Goal: Complete application form

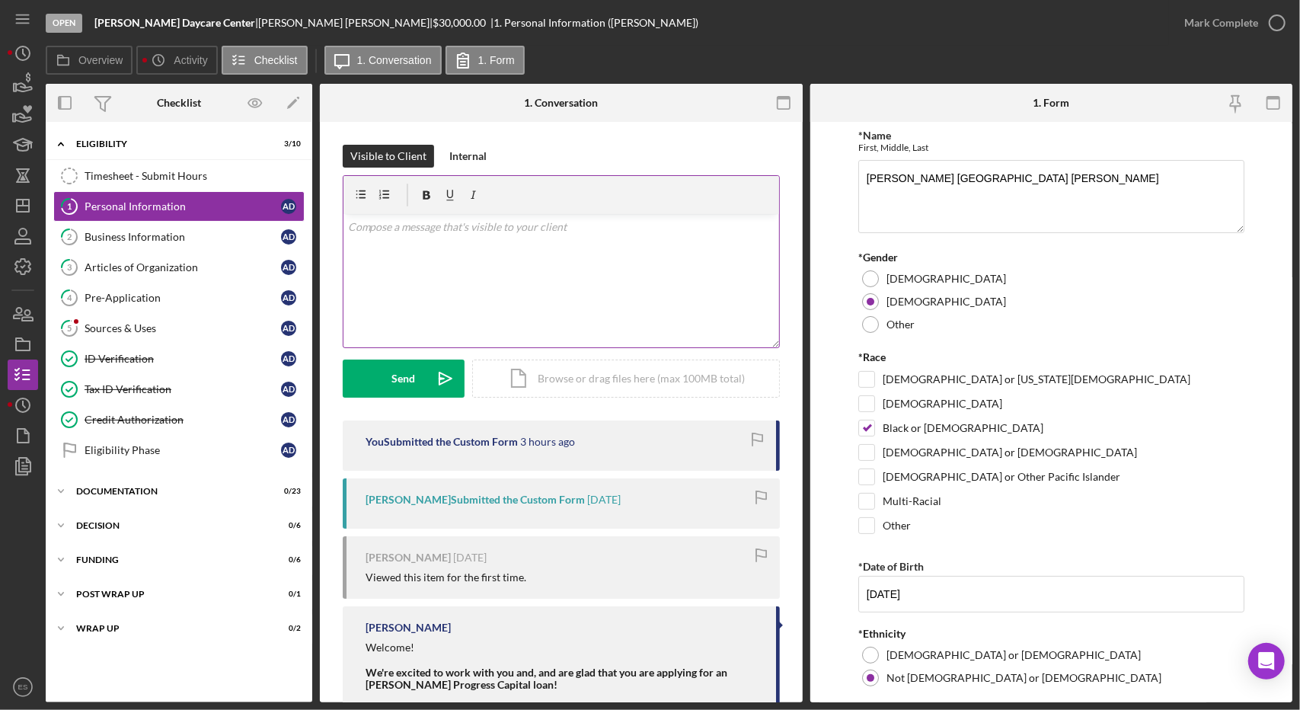
click at [491, 283] on div "v Color teal Color pink Remove color Add row above Add row below Add column bef…" at bounding box center [561, 280] width 436 height 133
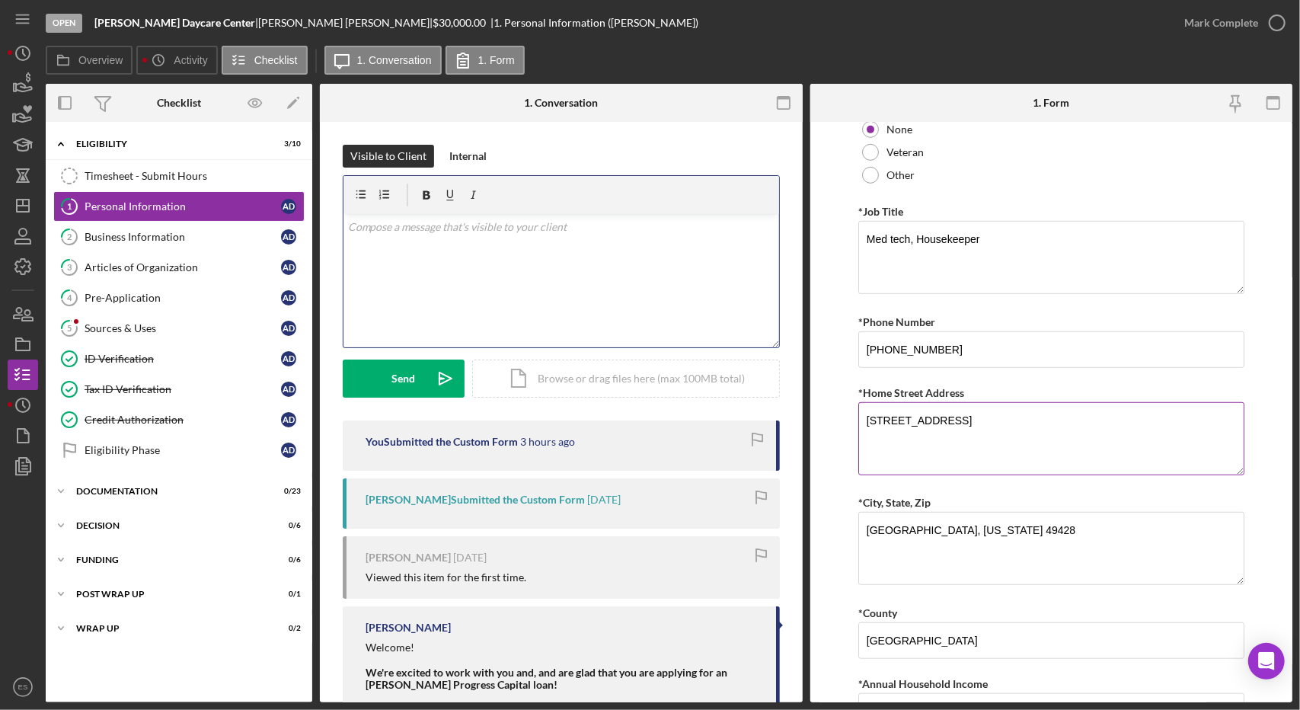
scroll to position [676, 0]
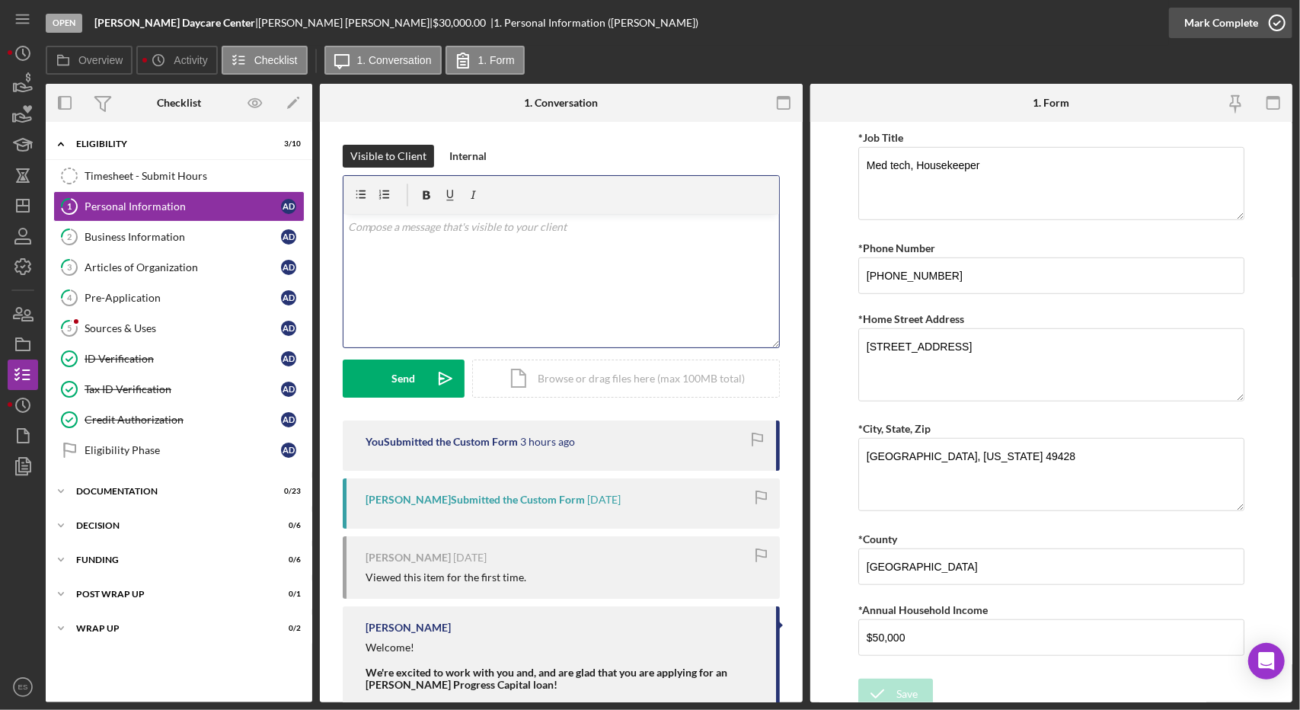
click at [1279, 15] on icon "button" at bounding box center [1277, 23] width 38 height 38
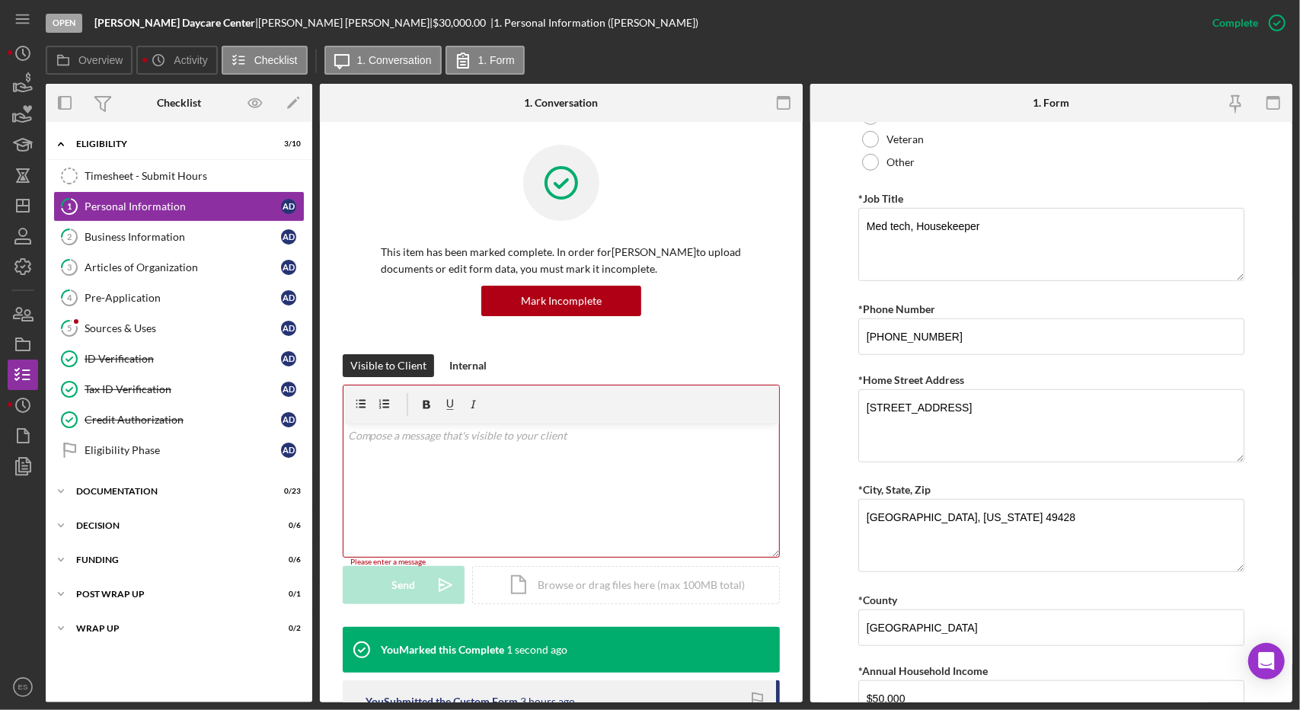
scroll to position [737, 0]
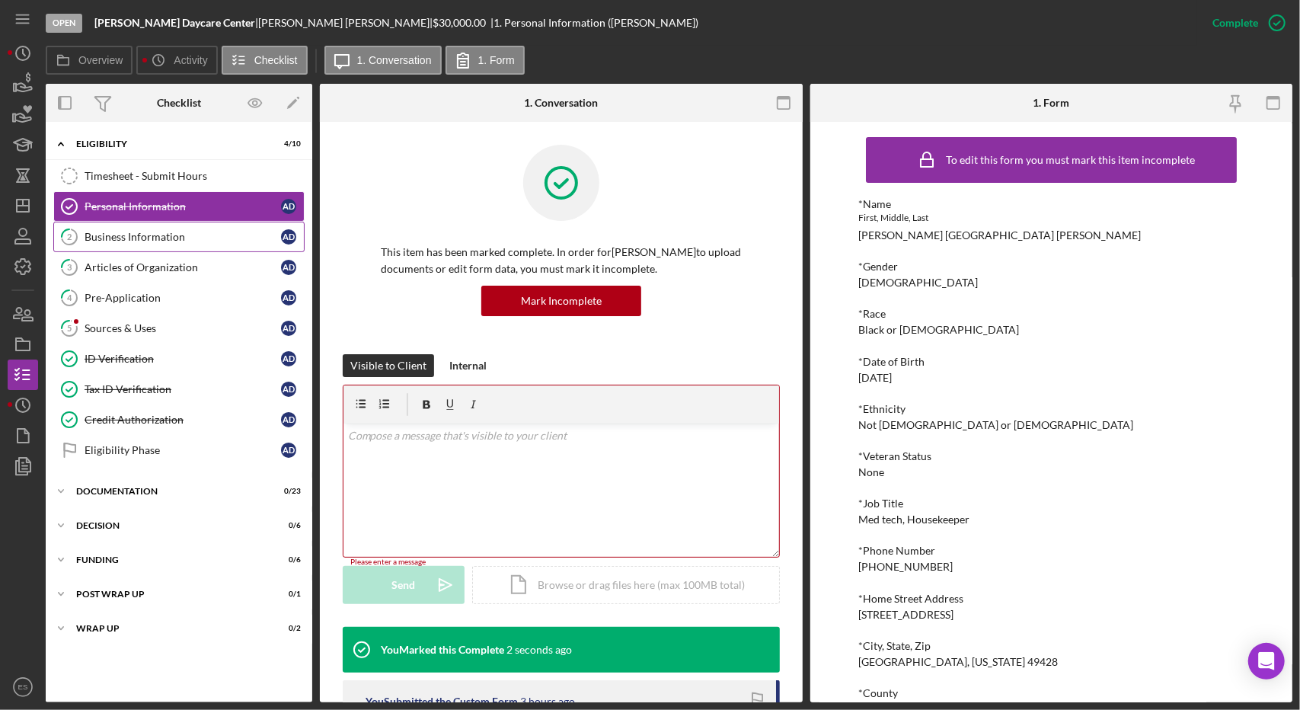
click at [224, 228] on link "2 Business Information A D" at bounding box center [178, 237] width 251 height 30
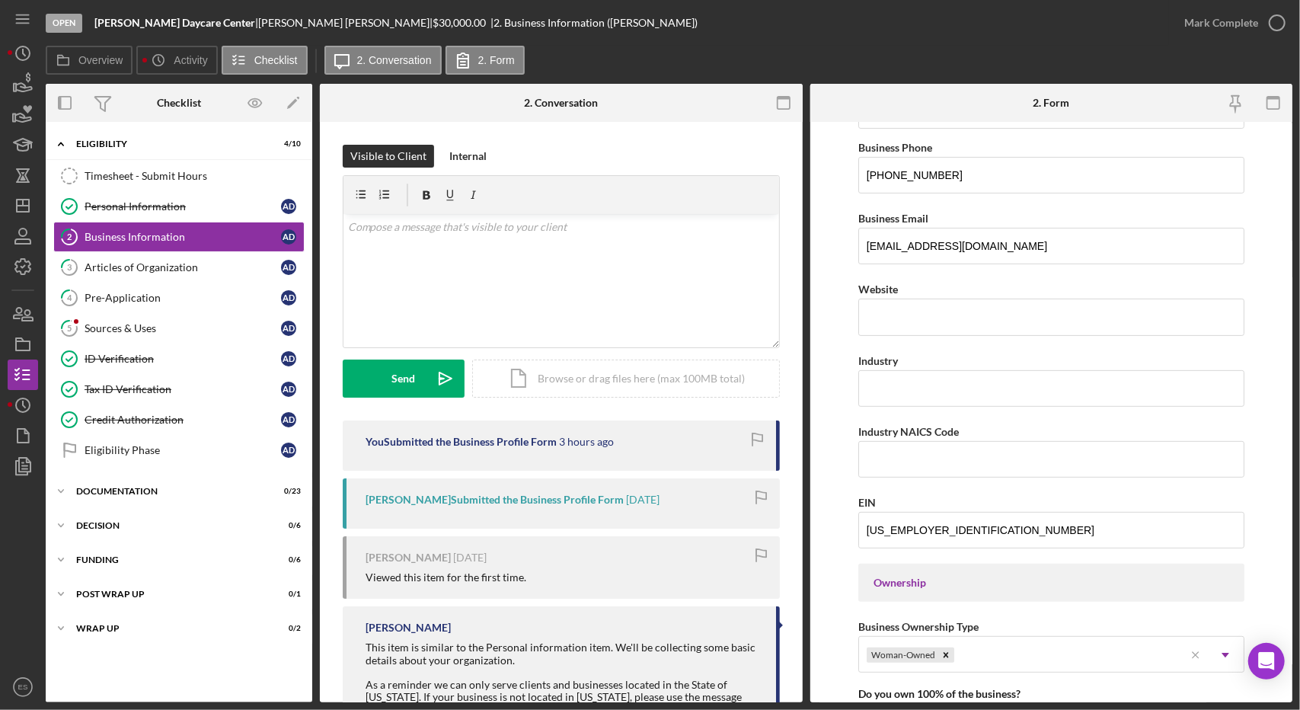
scroll to position [271, 0]
click at [573, 247] on div "v Color teal Color pink Remove color Add row above Add row below Add column bef…" at bounding box center [561, 280] width 436 height 133
click at [573, 249] on div "v Color teal Color pink Remove color Add row above Add row below Add column bef…" at bounding box center [561, 280] width 436 height 133
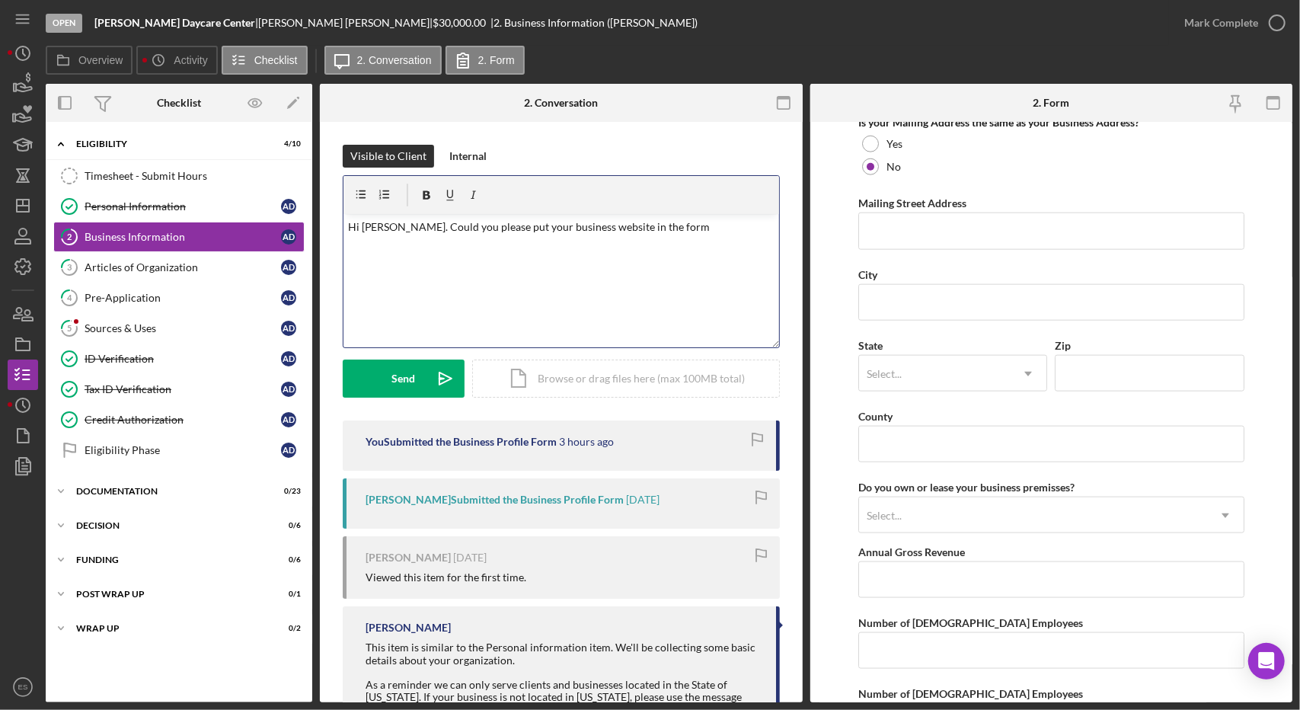
scroll to position [1203, 0]
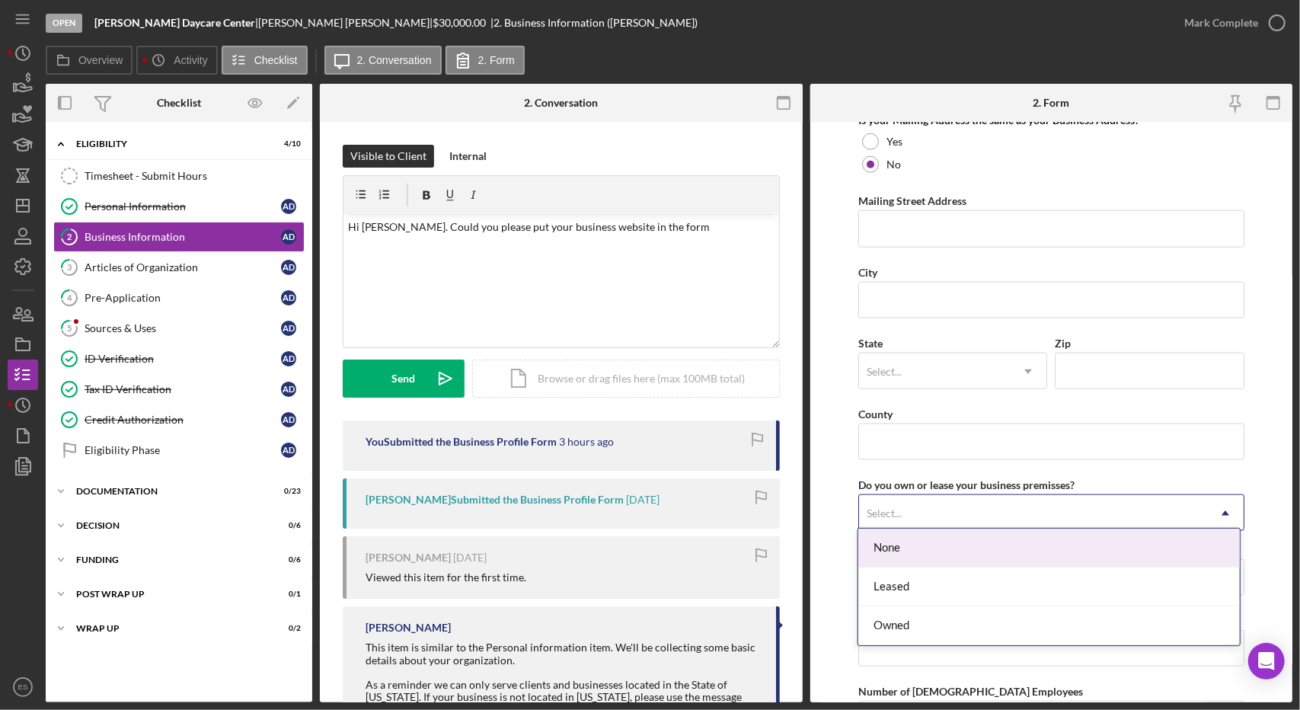
click at [940, 516] on div "Select..." at bounding box center [1033, 513] width 348 height 35
click at [829, 474] on form "Business Name [PERSON_NAME] Daycare Center DBA Business Start Date Legal Struct…" at bounding box center [1051, 412] width 483 height 580
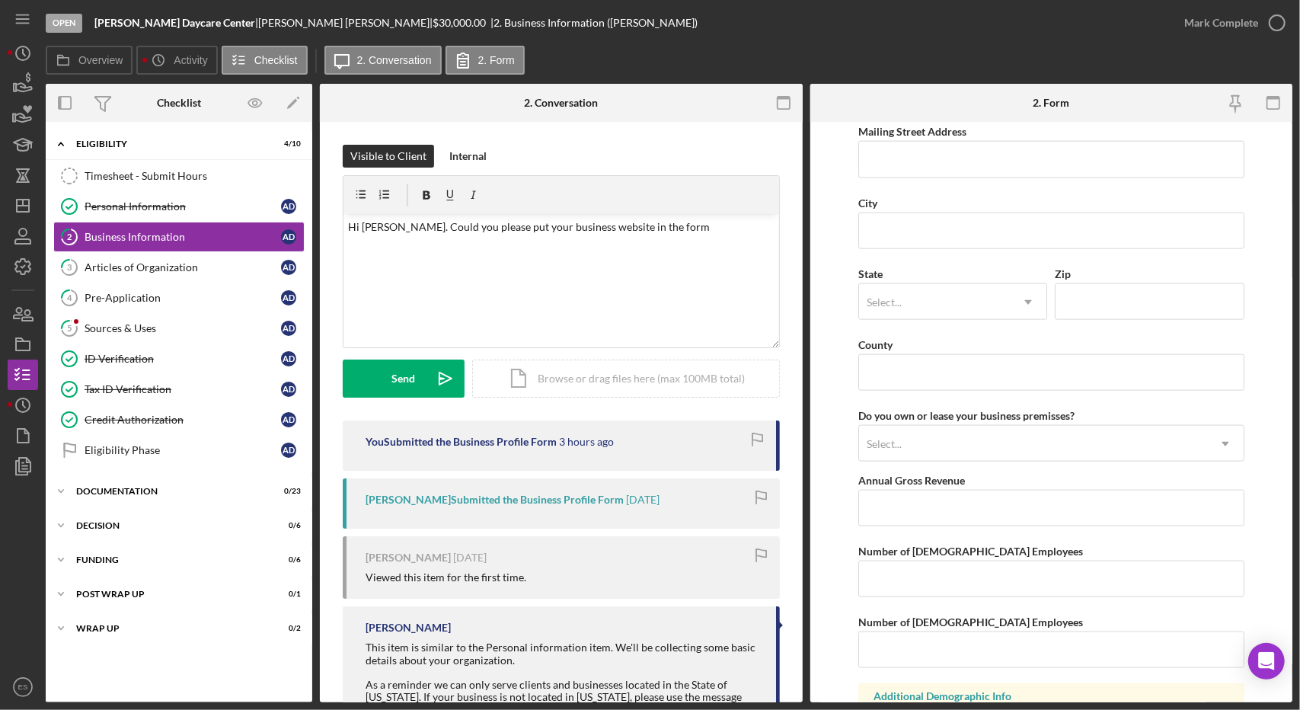
scroll to position [1275, 0]
click at [692, 240] on div "v Color teal Color pink Remove color Add row above Add row below Add column bef…" at bounding box center [561, 280] width 436 height 133
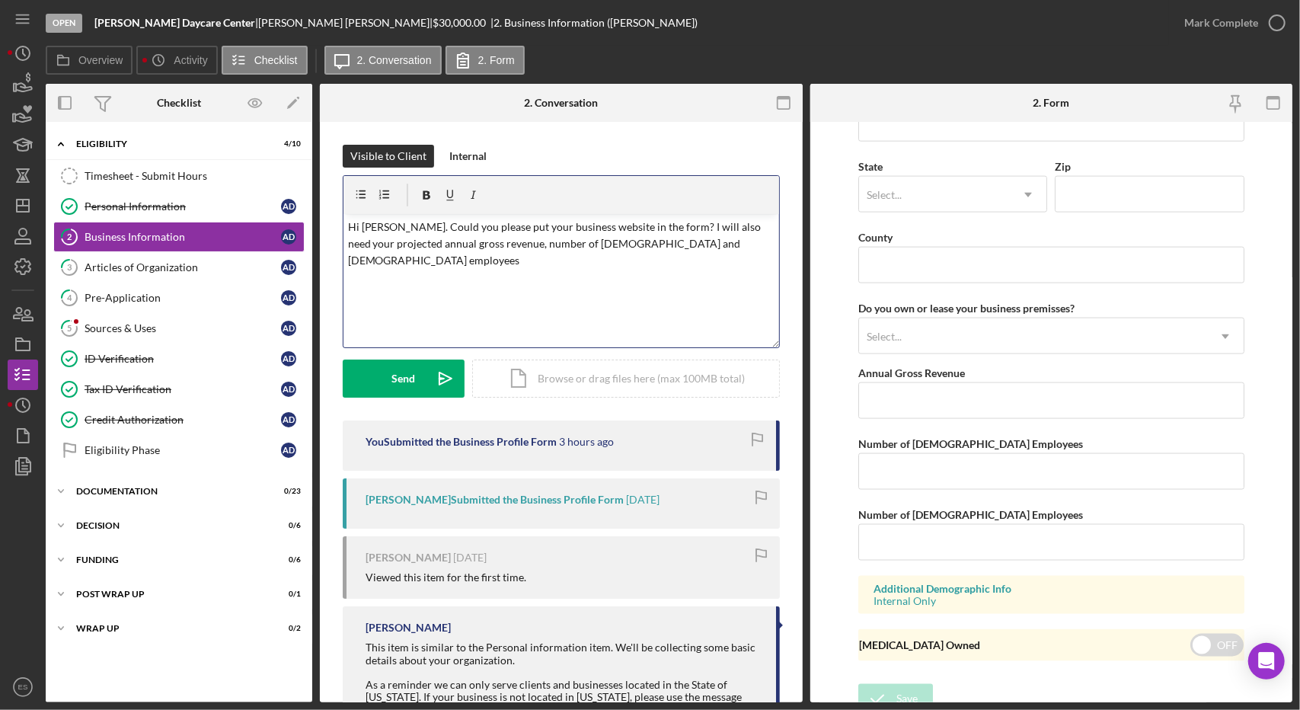
scroll to position [1380, 0]
click at [725, 228] on p "Hi [PERSON_NAME]. Could you please put your business website in the form? I wil…" at bounding box center [561, 244] width 426 height 51
click at [539, 258] on p "Hi [PERSON_NAME]. Could you please put your business website in the form? I wil…" at bounding box center [561, 244] width 426 height 51
click at [653, 231] on p "Hi [PERSON_NAME]. Could you please put your business website in the form? I wil…" at bounding box center [561, 244] width 426 height 51
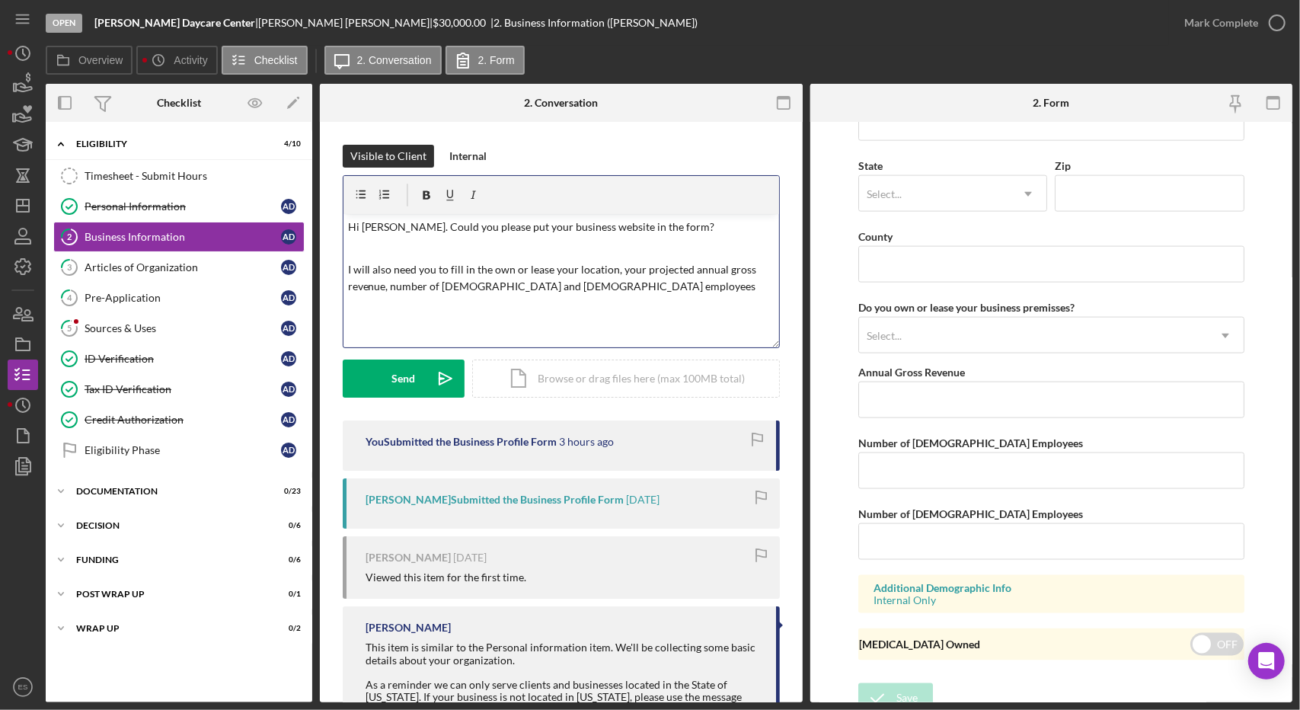
click at [680, 232] on p "Hi [PERSON_NAME]. Could you please put your business website in the form?" at bounding box center [561, 227] width 426 height 17
click at [344, 273] on div "v Color teal Color pink Remove color Add row above Add row below Add column bef…" at bounding box center [561, 280] width 436 height 133
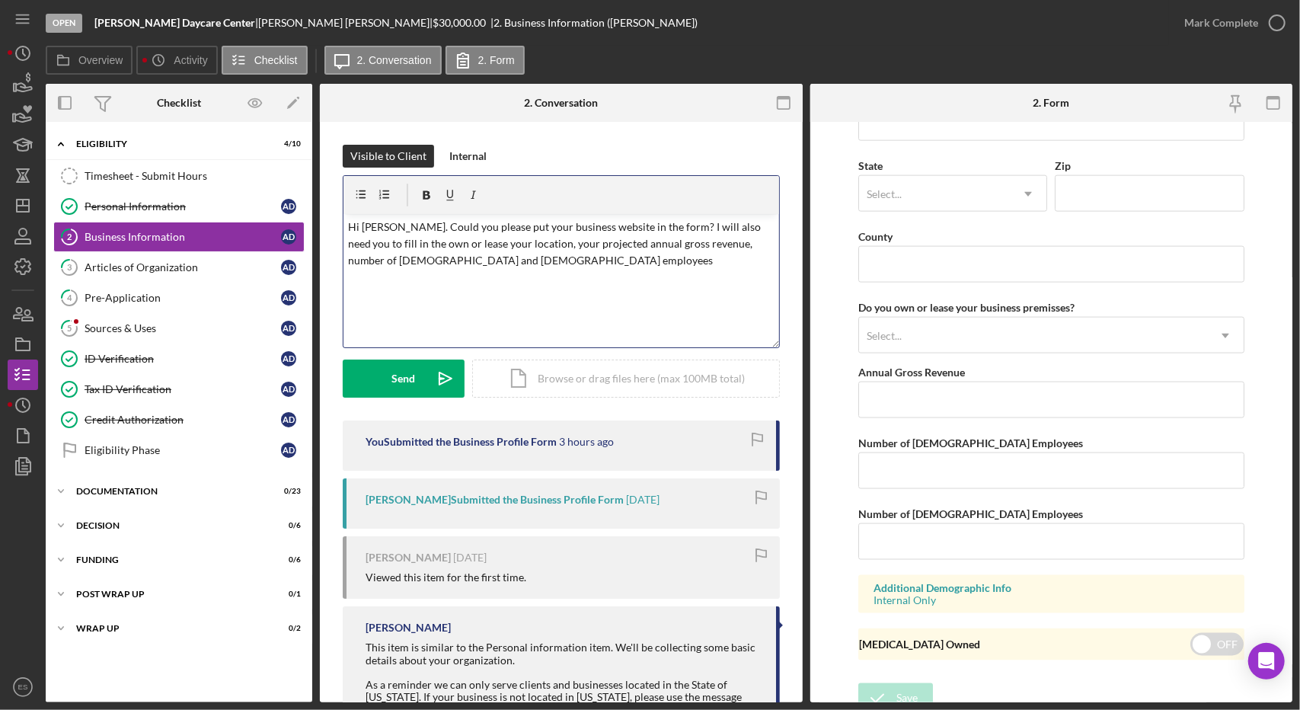
click at [510, 269] on p "Hi [PERSON_NAME]. Could you please put your business website in the form? I wil…" at bounding box center [561, 244] width 426 height 51
click at [417, 388] on button "Send Icon/icon-invite-send" at bounding box center [404, 378] width 122 height 38
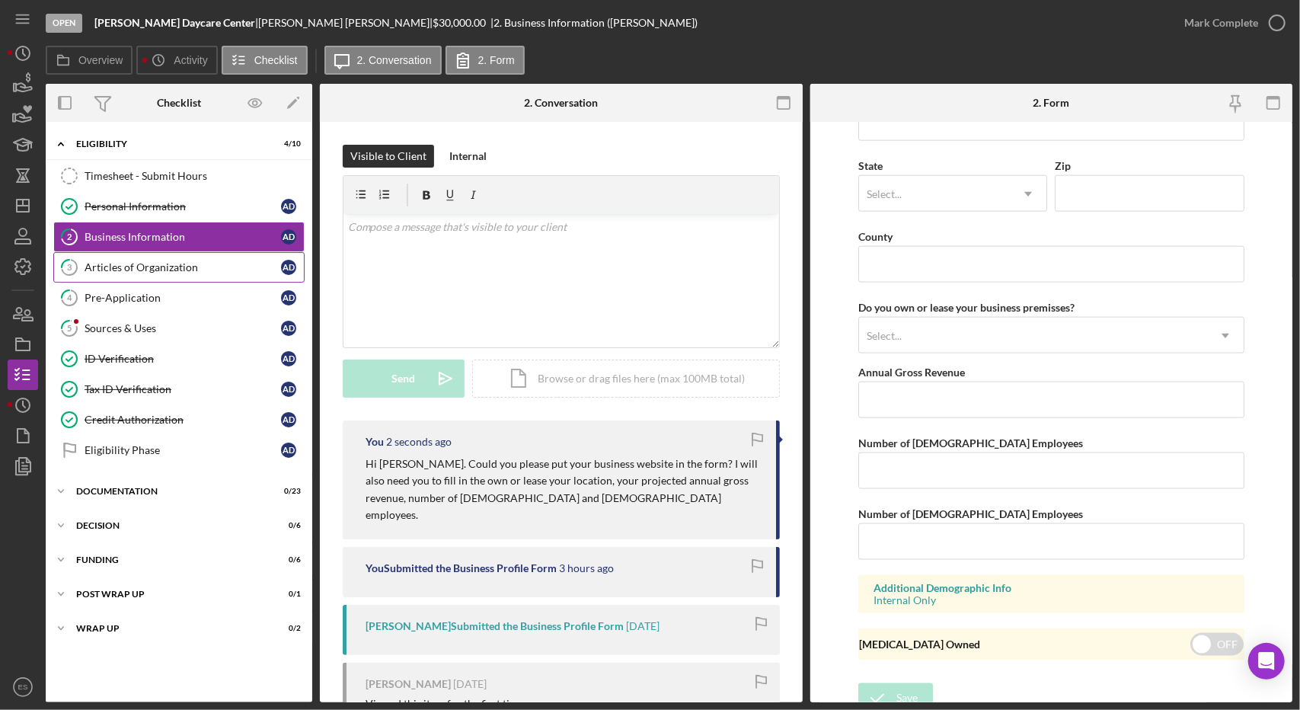
click at [166, 261] on div "Articles of Organization" at bounding box center [183, 267] width 196 height 12
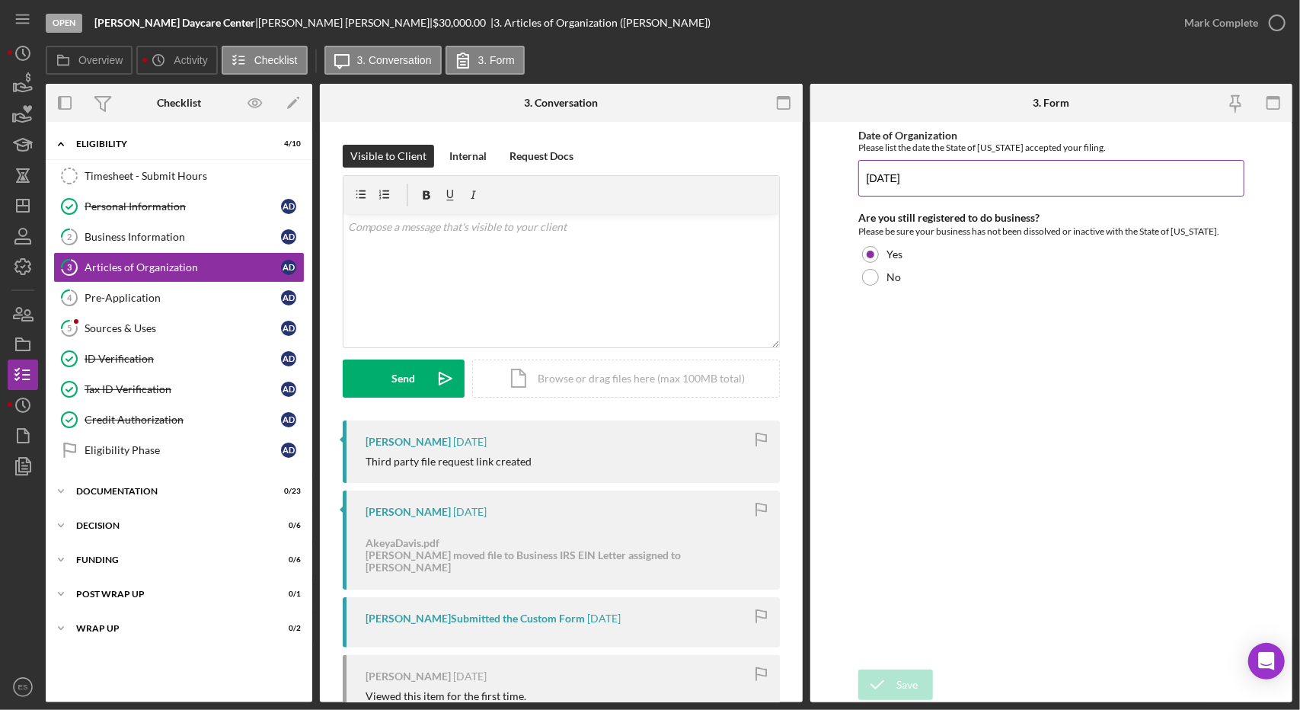
click at [877, 182] on input "[DATE]" at bounding box center [1051, 178] width 386 height 37
click at [891, 179] on input "[DATE]" at bounding box center [1051, 178] width 386 height 37
type input "[DATE]"
click at [902, 688] on div "Save" at bounding box center [906, 684] width 21 height 30
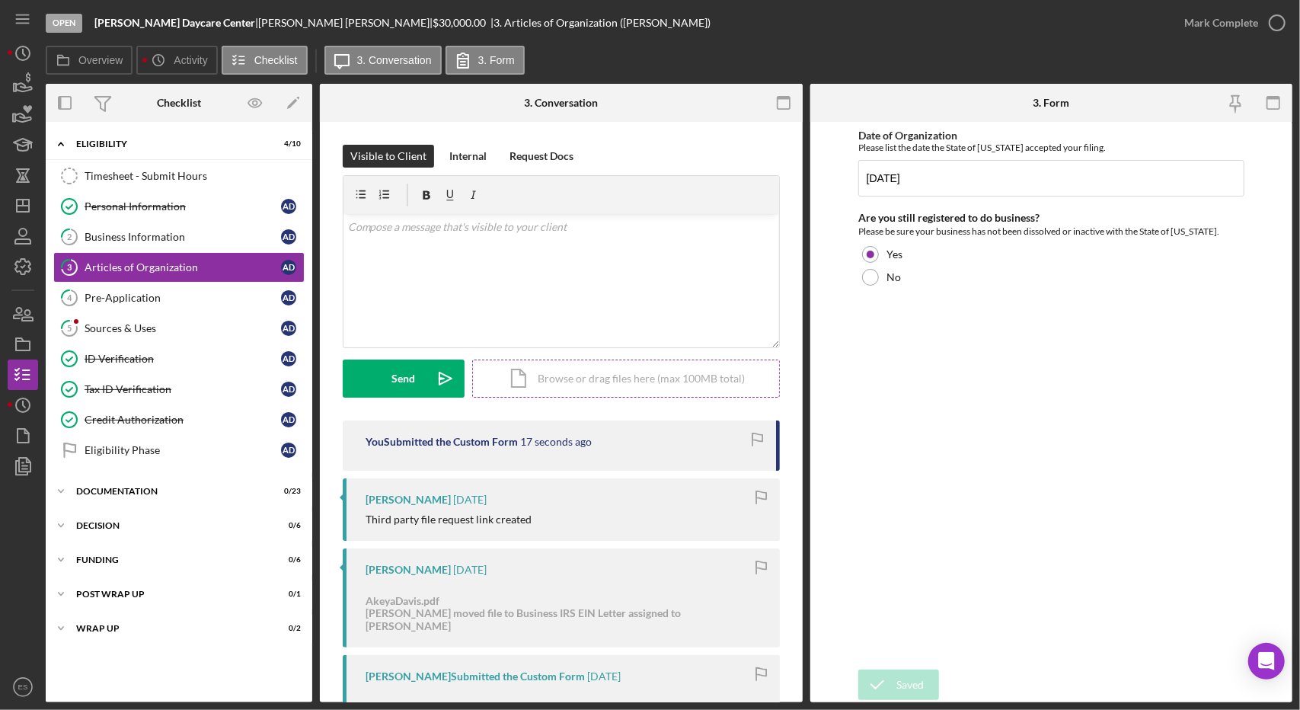
click at [588, 372] on div "Icon/Document Browse or drag files here (max 100MB total) Tap to choose files o…" at bounding box center [626, 378] width 308 height 38
click at [534, 256] on div "v Color teal Color pink Remove color Add row above Add row below Add column bef…" at bounding box center [561, 251] width 436 height 75
click at [407, 386] on div "Send" at bounding box center [404, 378] width 24 height 38
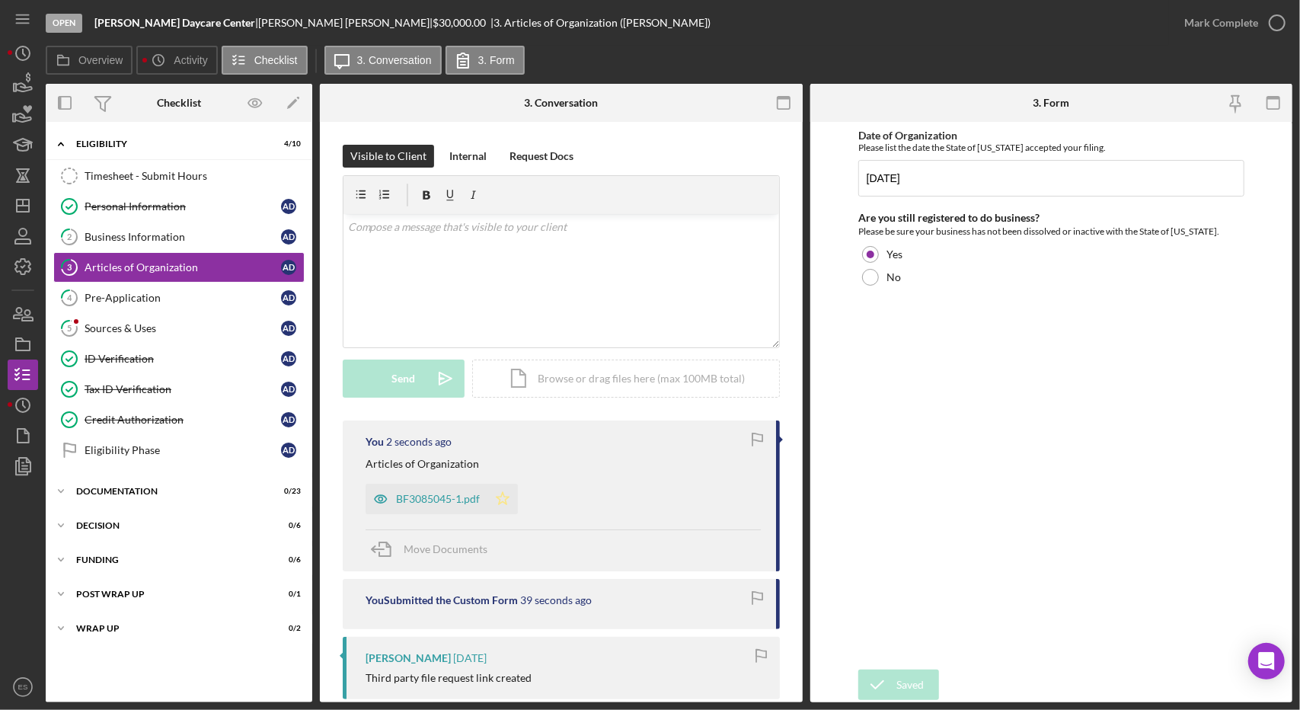
click at [502, 500] on icon "Icon/Star" at bounding box center [502, 499] width 30 height 30
click at [426, 506] on div "BF3085045-1.pdf" at bounding box center [427, 499] width 122 height 30
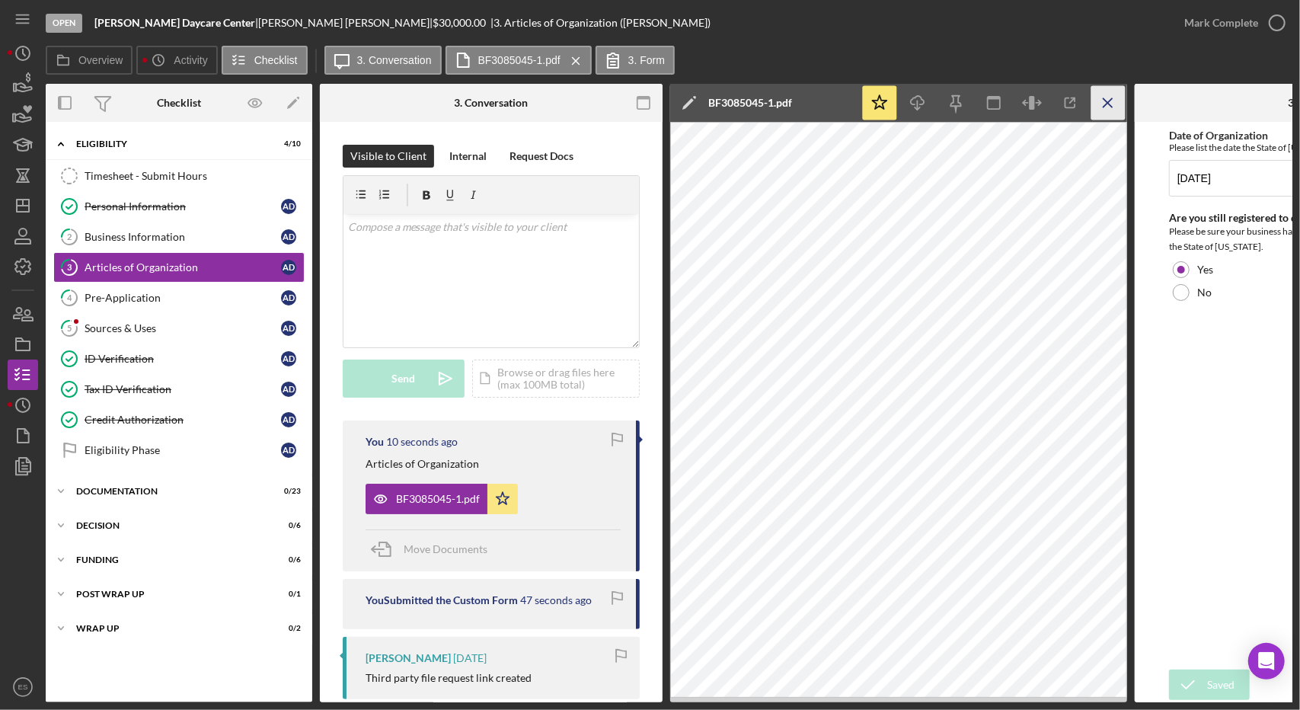
click at [1107, 101] on icon "Icon/Menu Close" at bounding box center [1108, 103] width 34 height 34
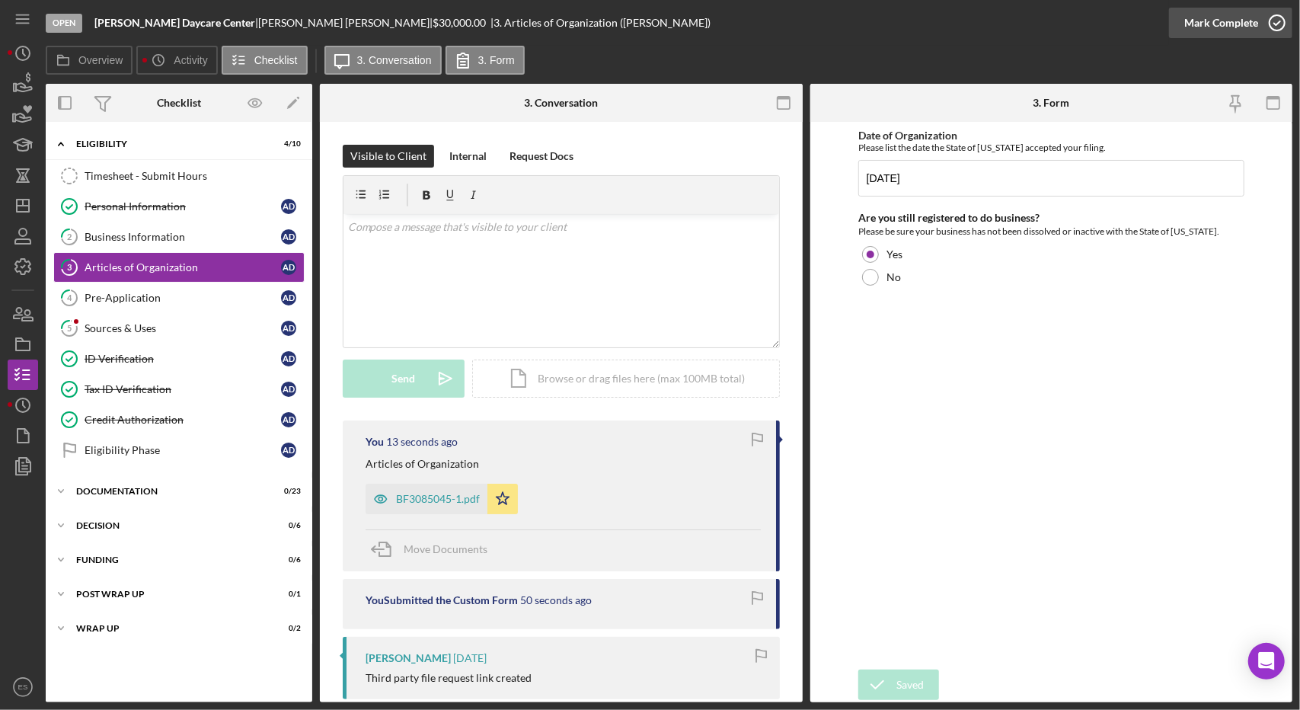
click at [1264, 21] on icon "button" at bounding box center [1277, 23] width 38 height 38
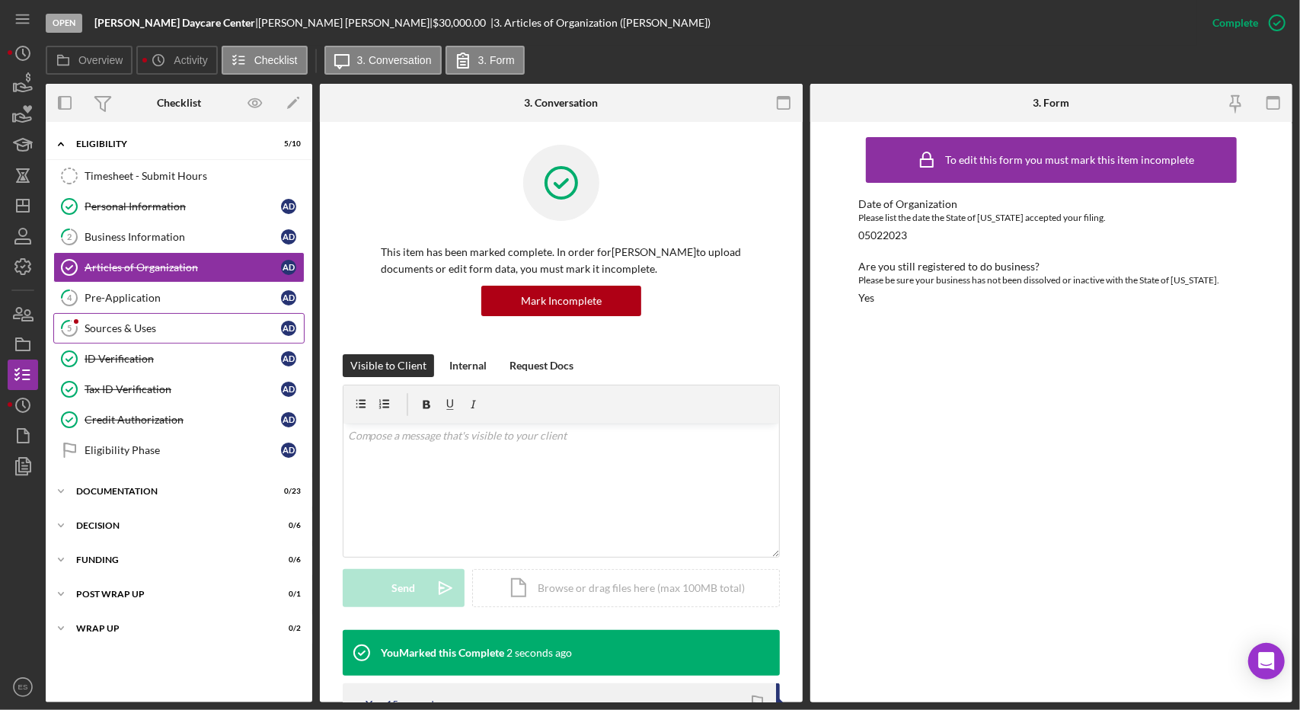
click at [131, 322] on div "Sources & Uses" at bounding box center [183, 328] width 196 height 12
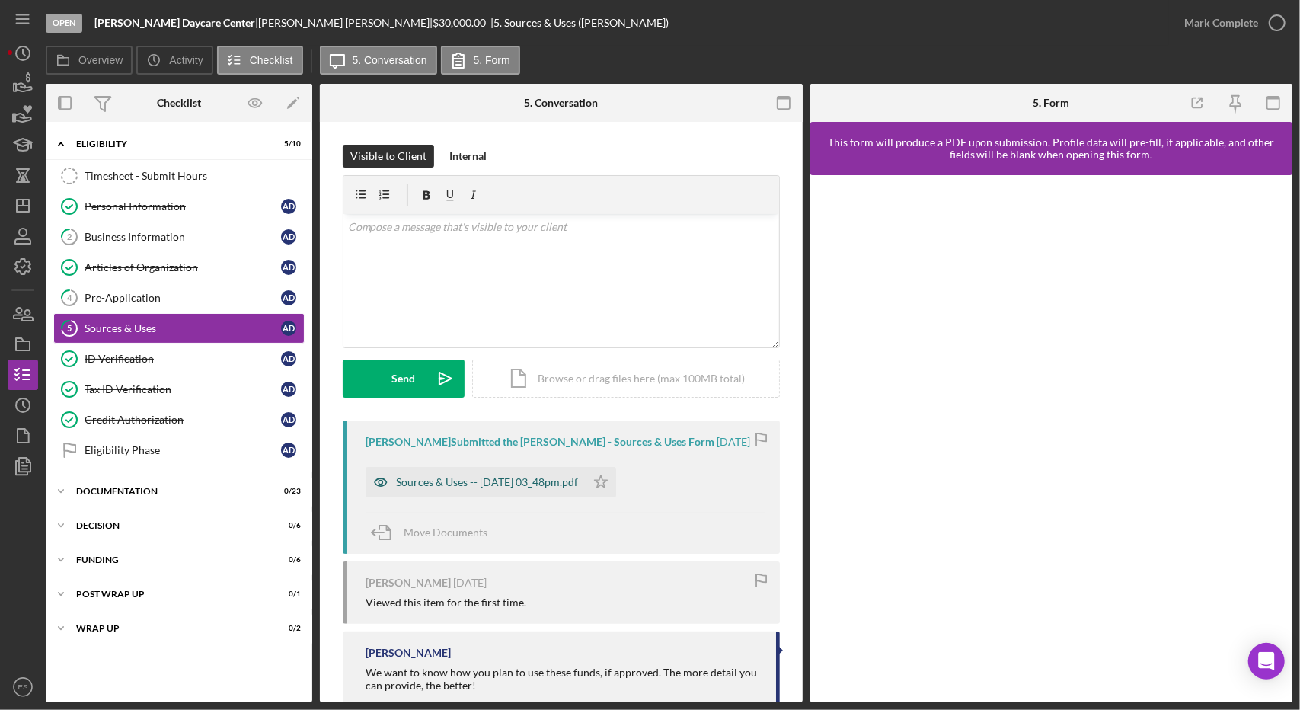
click at [552, 482] on div "Sources & Uses -- [DATE] 03_48pm.pdf" at bounding box center [487, 482] width 182 height 12
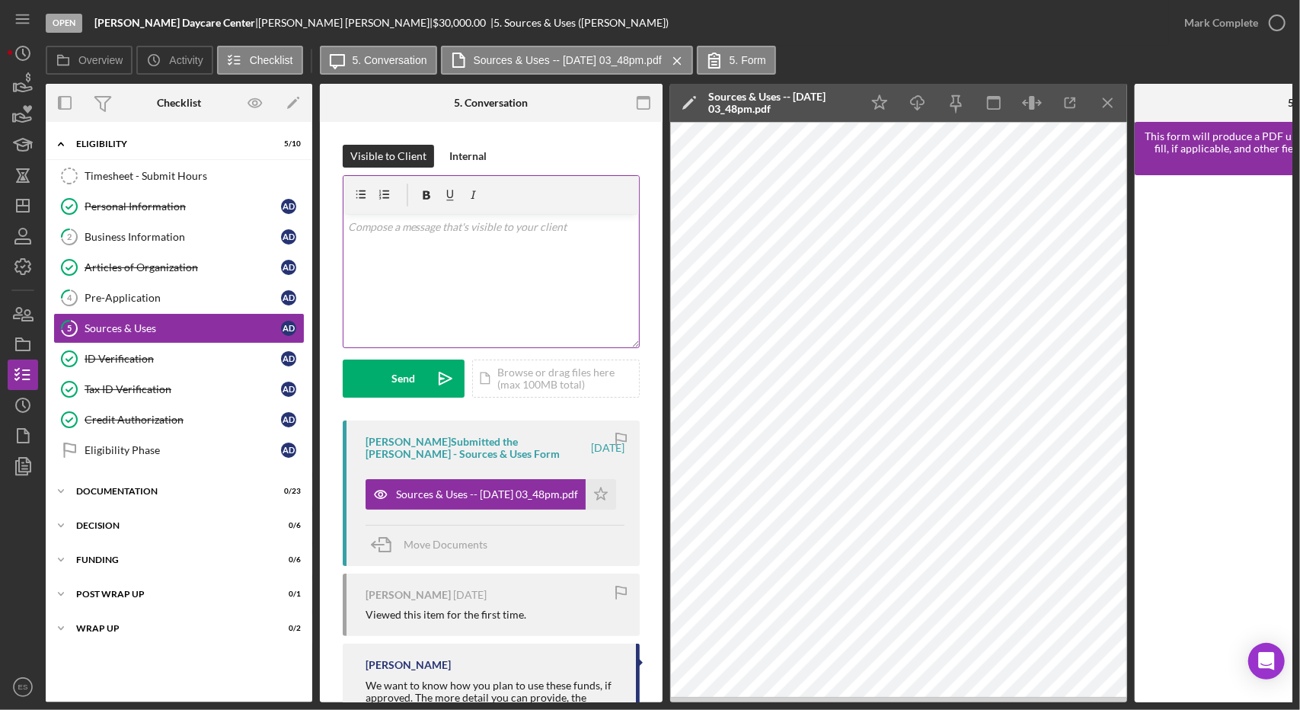
click at [568, 269] on div "v Color teal Color pink Remove color Add row above Add row below Add column bef…" at bounding box center [490, 280] width 295 height 133
click at [404, 196] on icon at bounding box center [407, 195] width 38 height 38
click at [384, 194] on icon "button" at bounding box center [385, 194] width 7 height 8
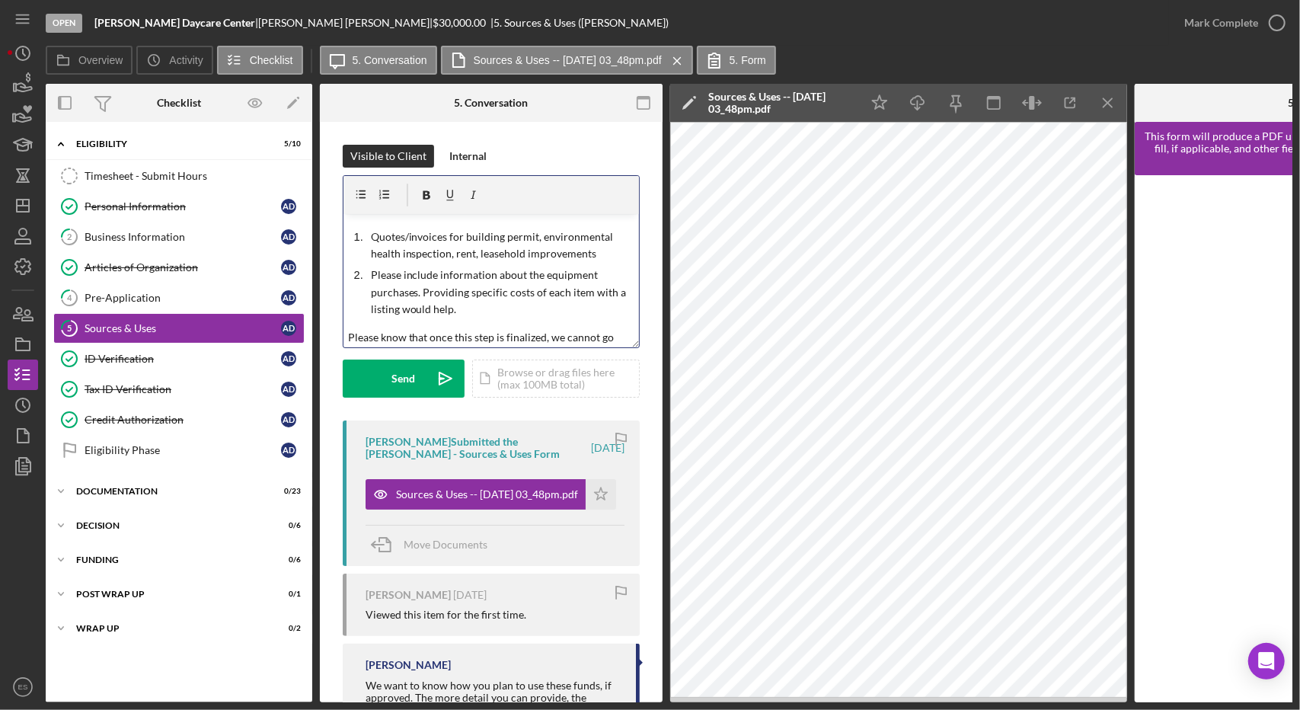
scroll to position [53, 0]
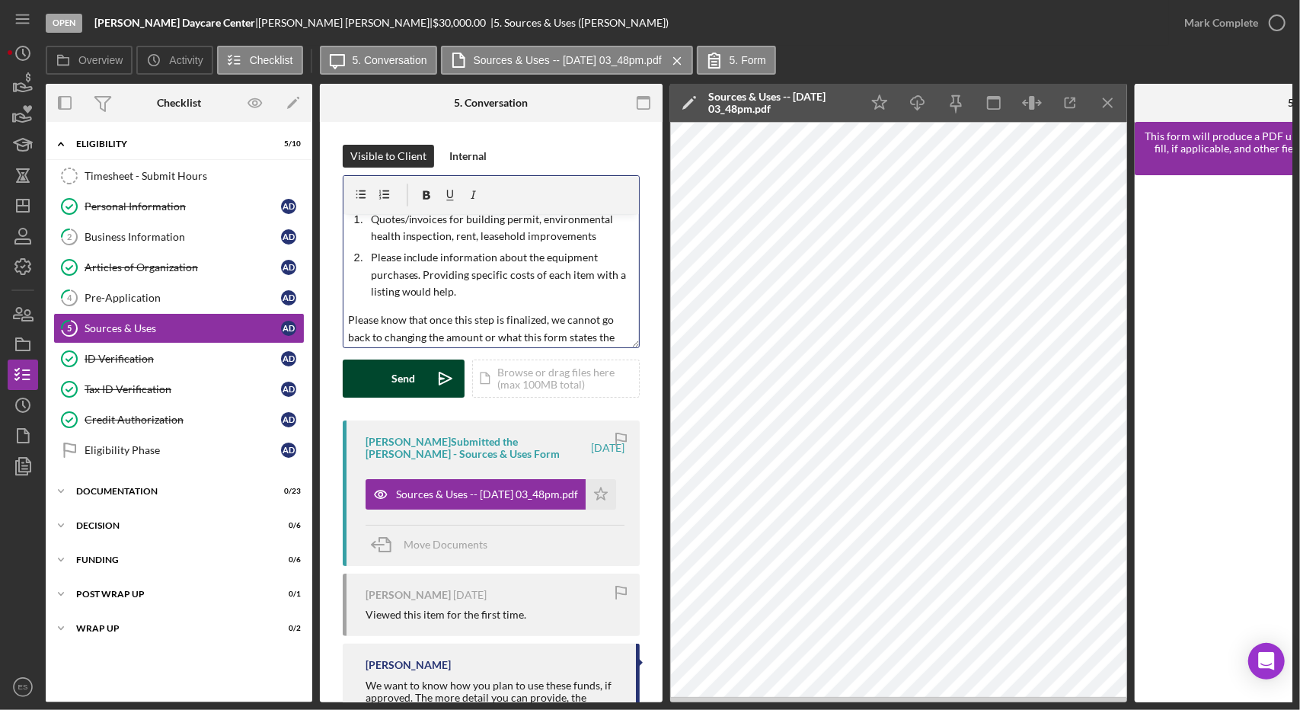
click at [437, 379] on icon "Icon/icon-invite-send" at bounding box center [445, 378] width 38 height 38
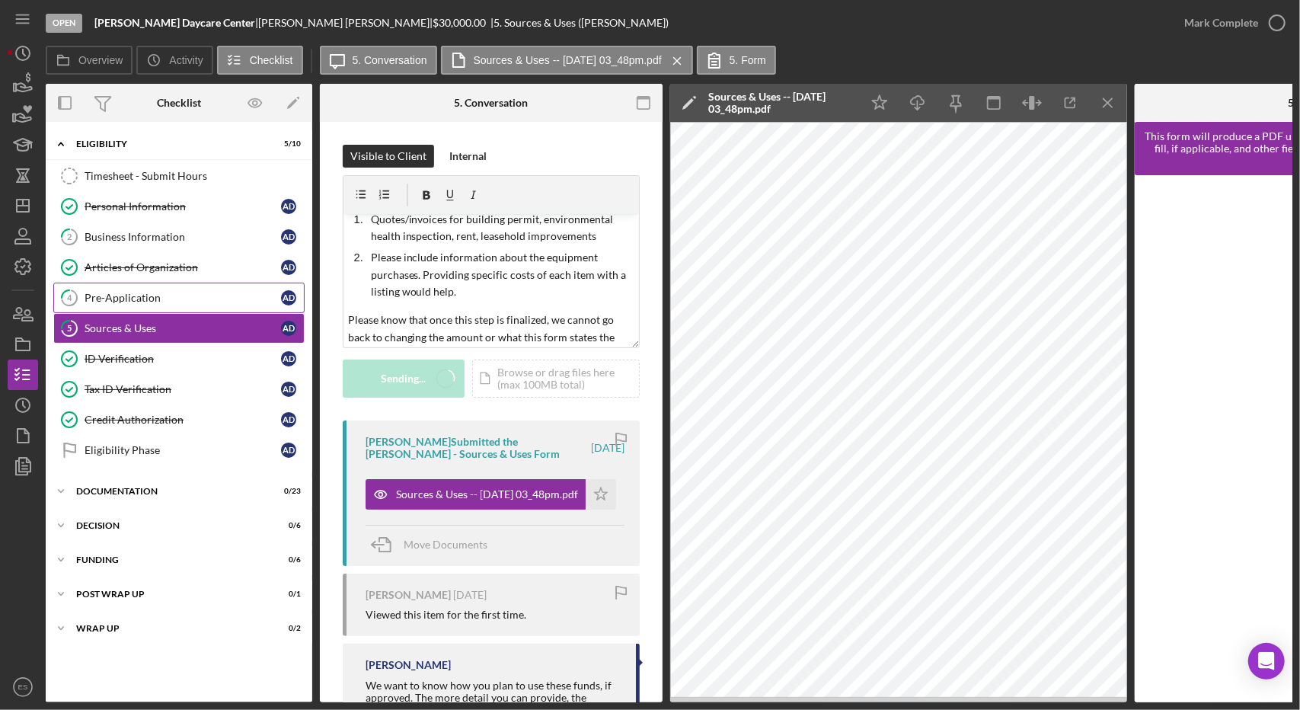
scroll to position [0, 0]
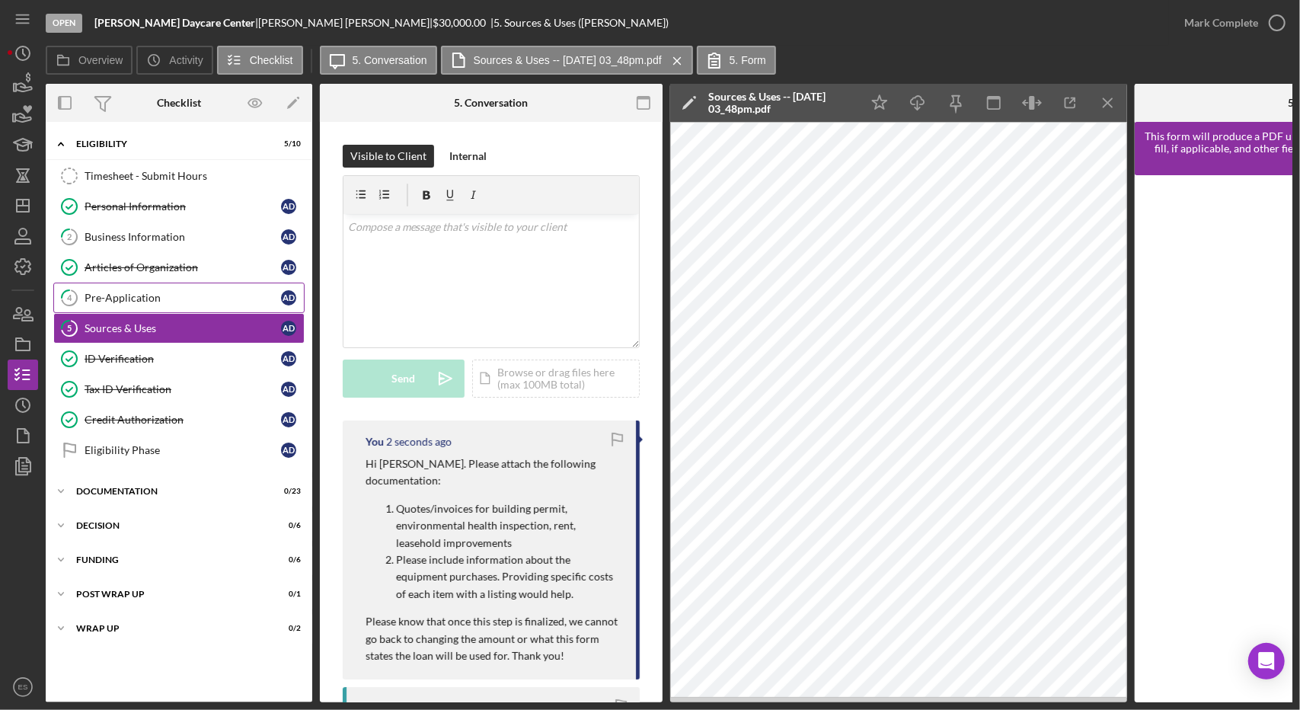
click at [166, 302] on link "4 Pre-Application A D" at bounding box center [178, 298] width 251 height 30
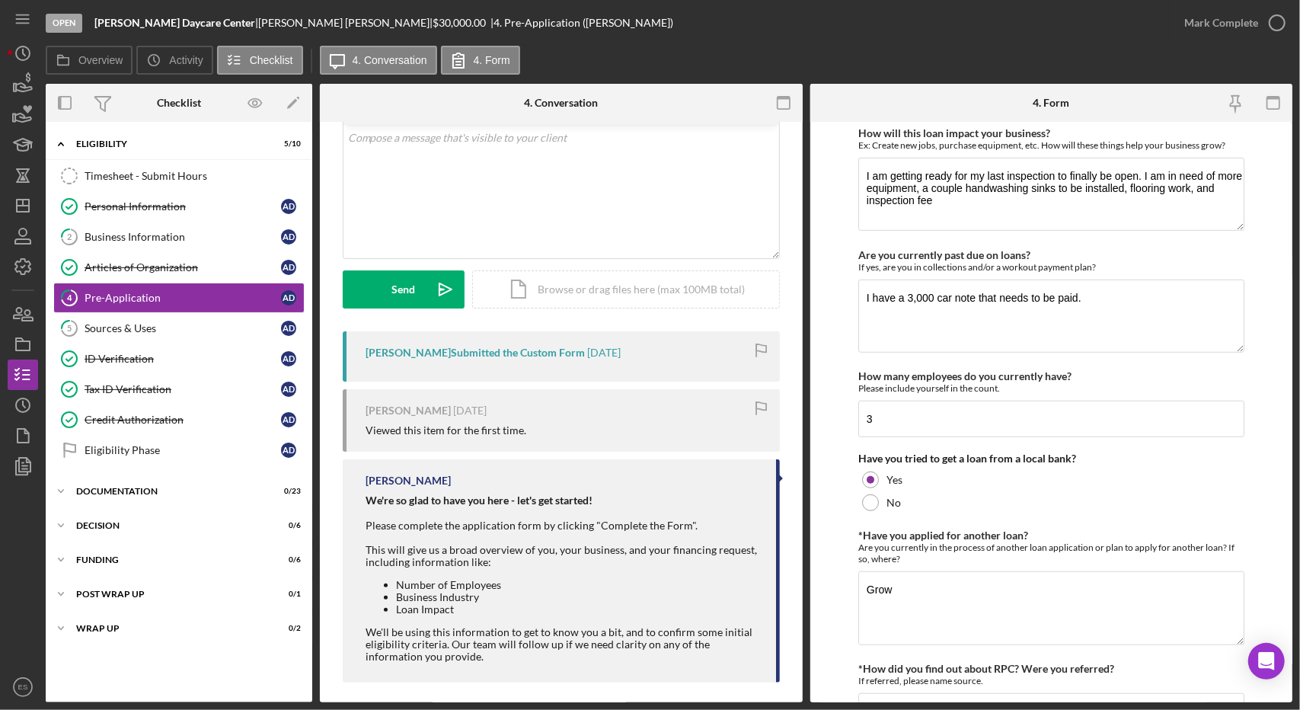
scroll to position [716, 0]
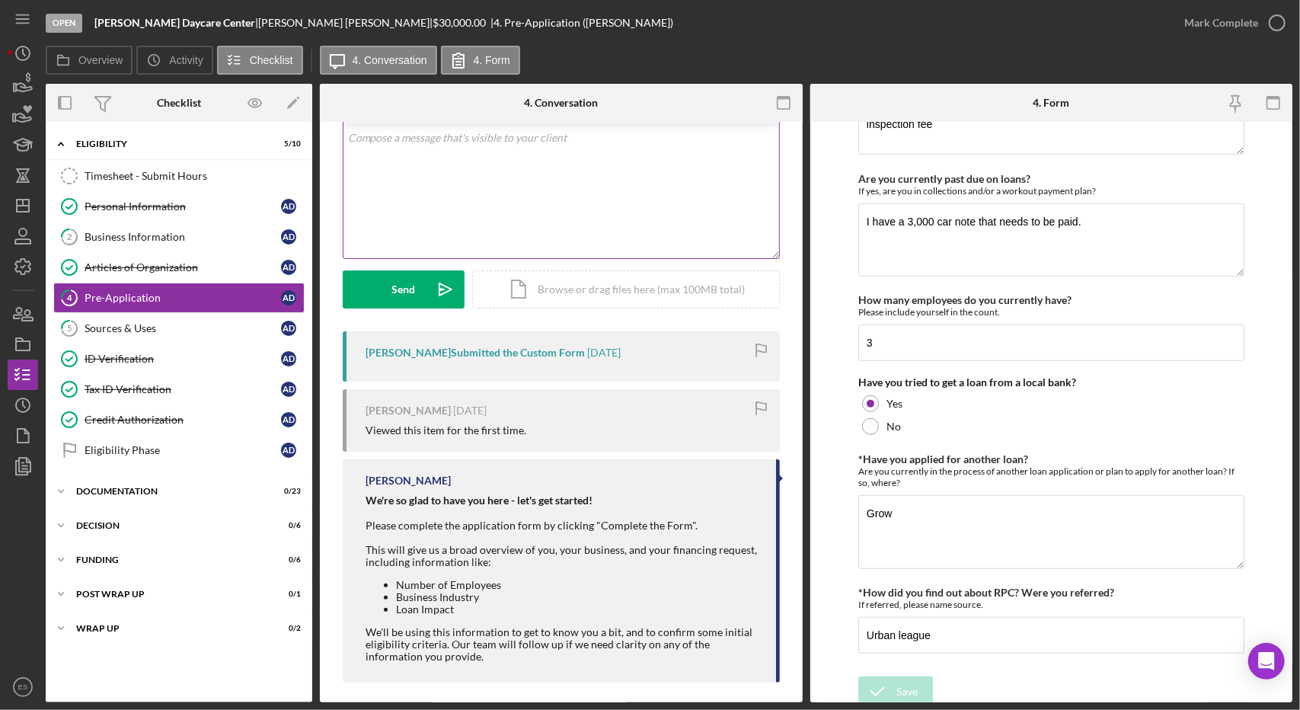
click at [645, 225] on div "v Color teal Color pink Remove color Add row above Add row below Add column bef…" at bounding box center [561, 191] width 436 height 133
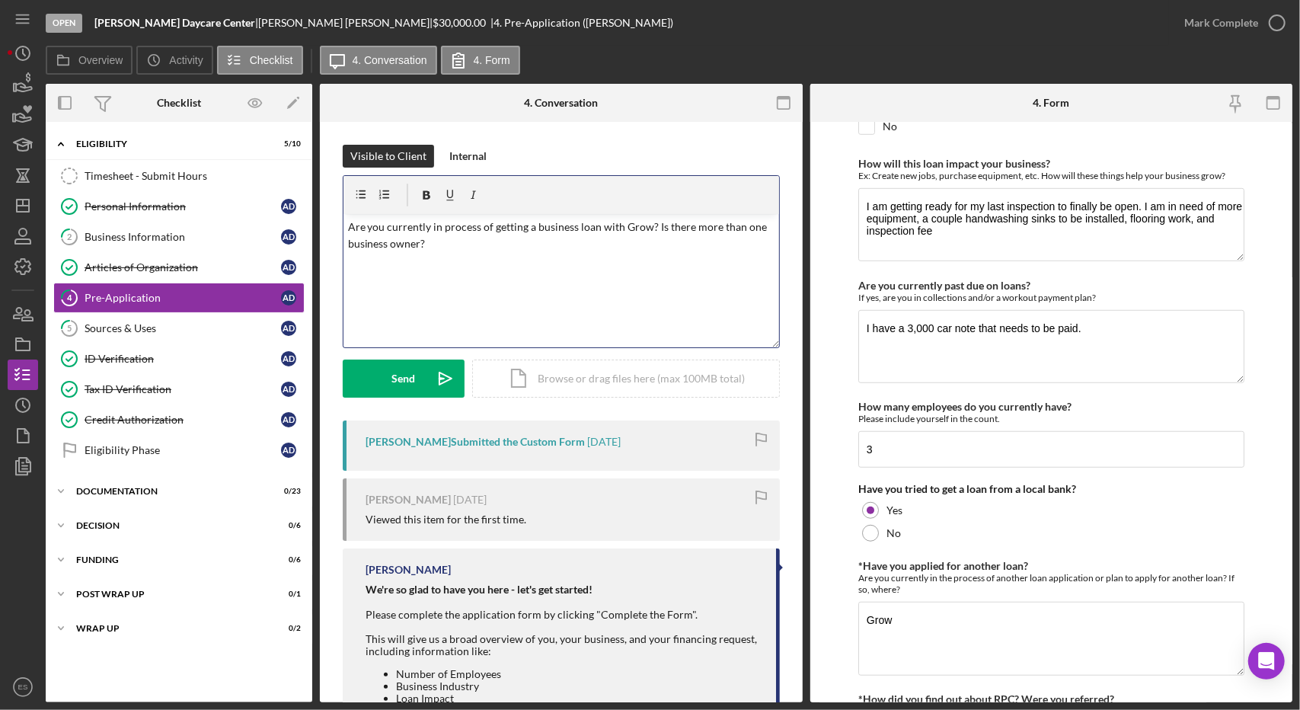
scroll to position [614, 0]
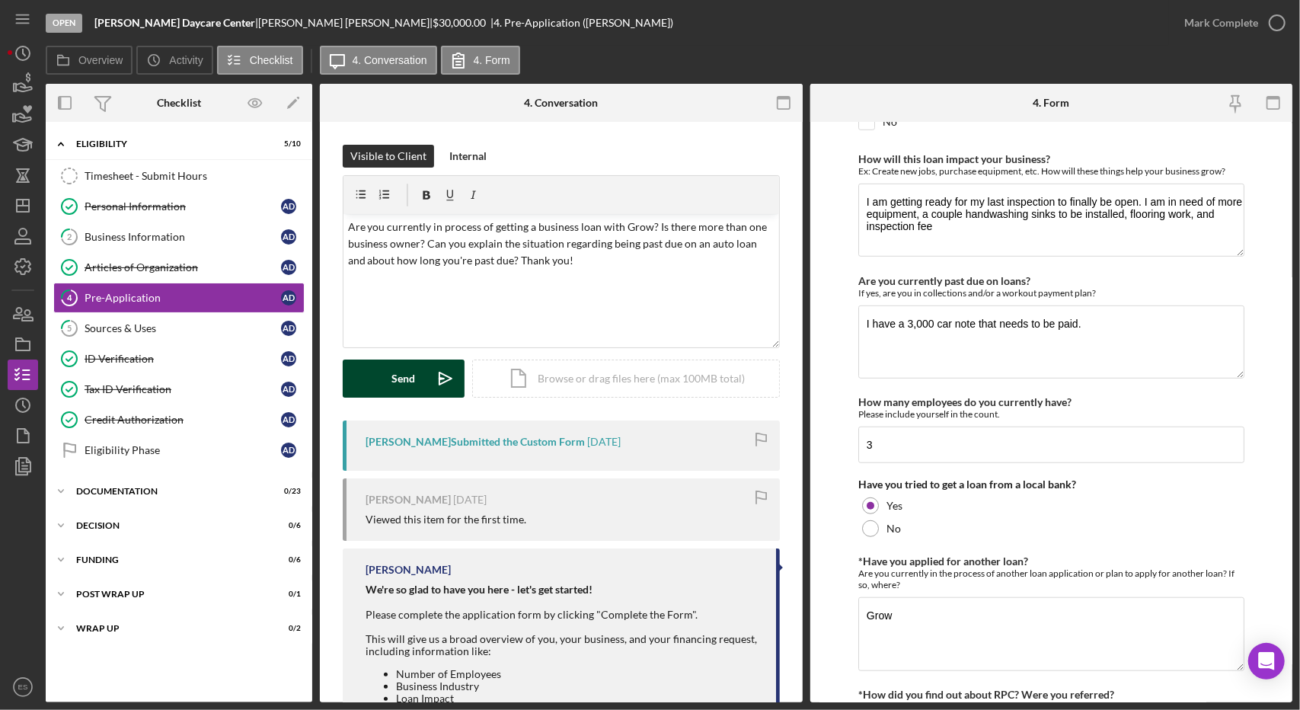
click at [425, 363] on button "Send Icon/icon-invite-send" at bounding box center [404, 378] width 122 height 38
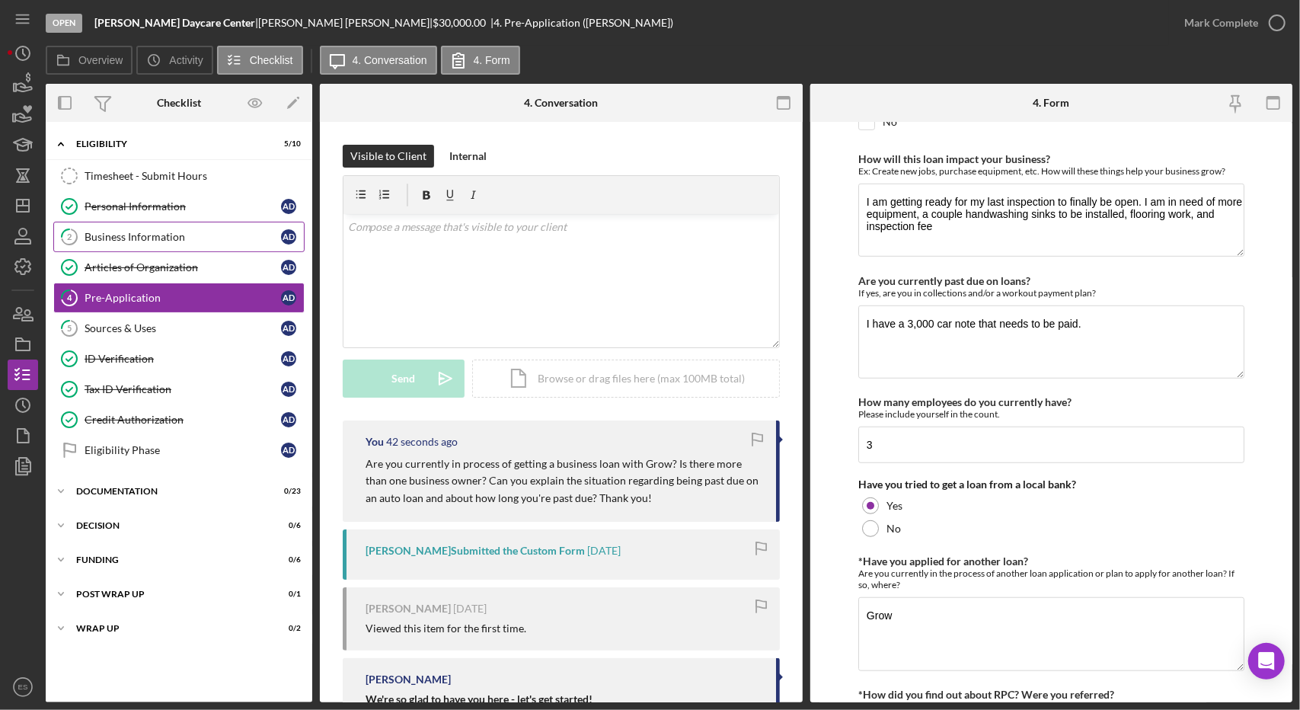
click at [120, 222] on link "2 Business Information A D" at bounding box center [178, 237] width 251 height 30
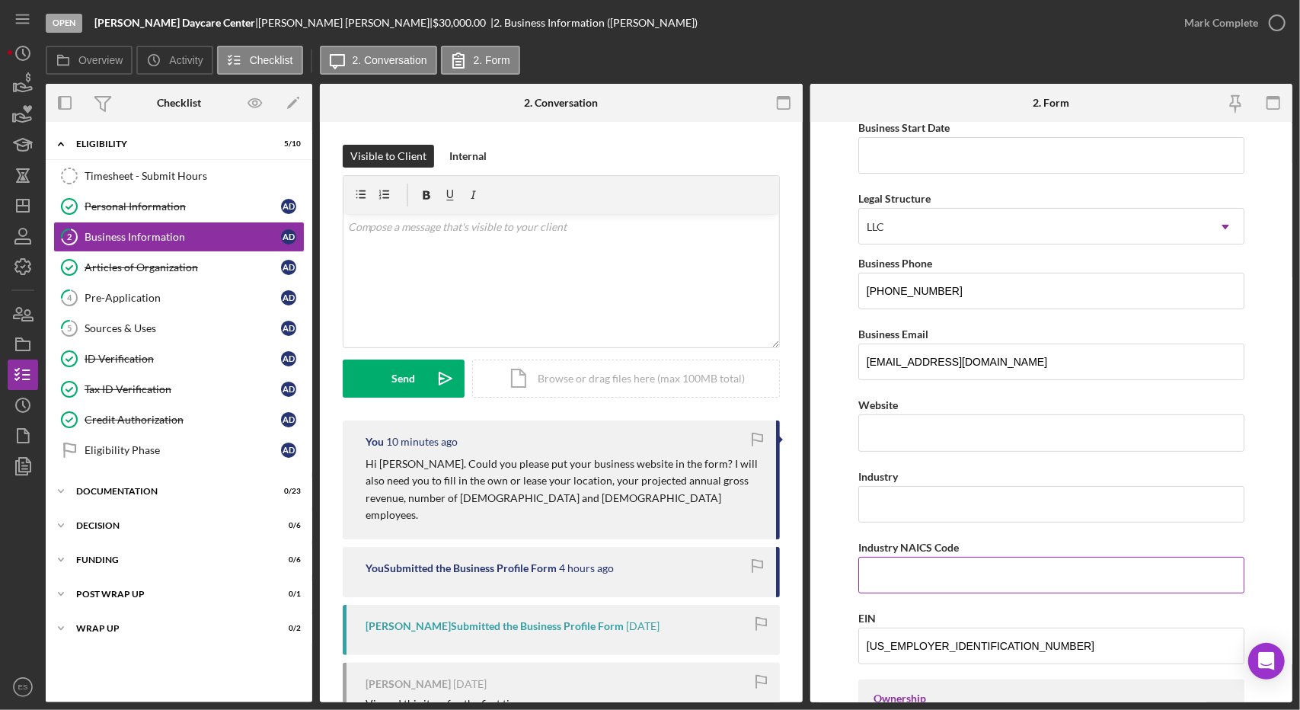
scroll to position [154, 0]
click at [922, 577] on input "Industry NAICS Code" at bounding box center [1051, 574] width 386 height 37
type input "624410"
click at [916, 513] on input "Industry" at bounding box center [1051, 503] width 386 height 37
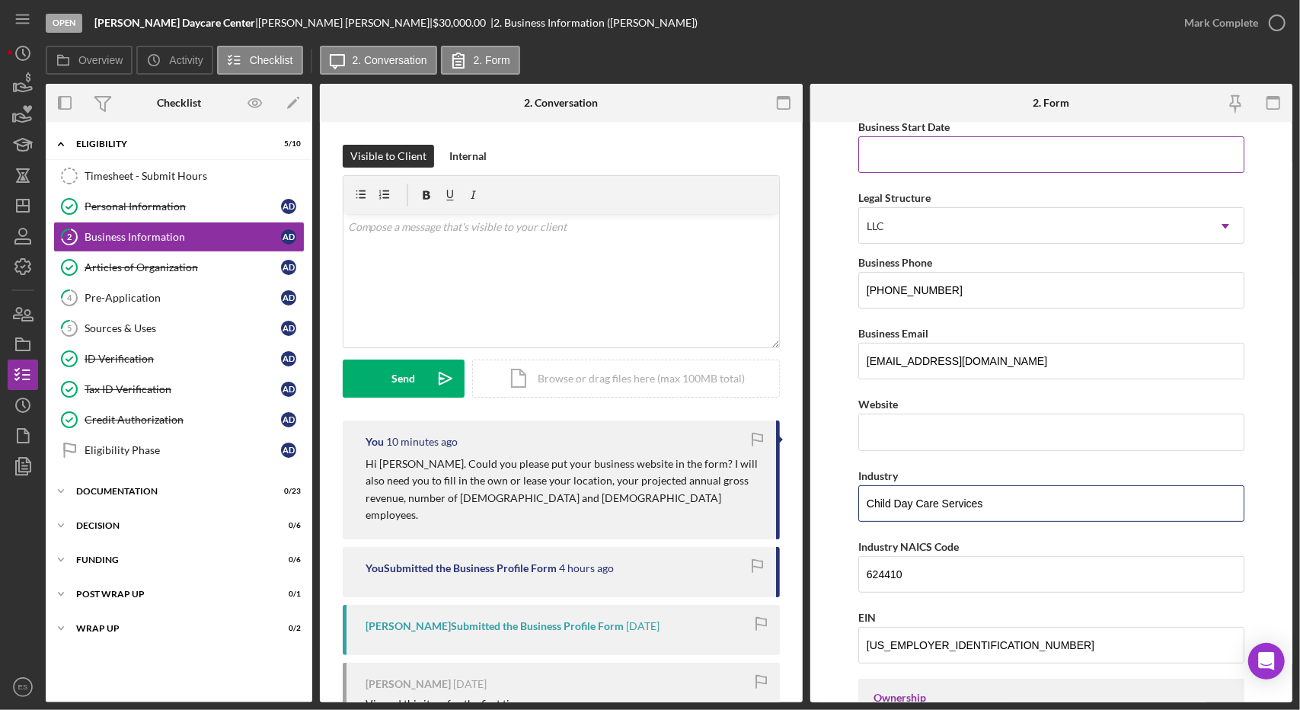
type input "Child Day Care Services"
click at [928, 153] on input "Business Start Date" at bounding box center [1051, 154] width 386 height 37
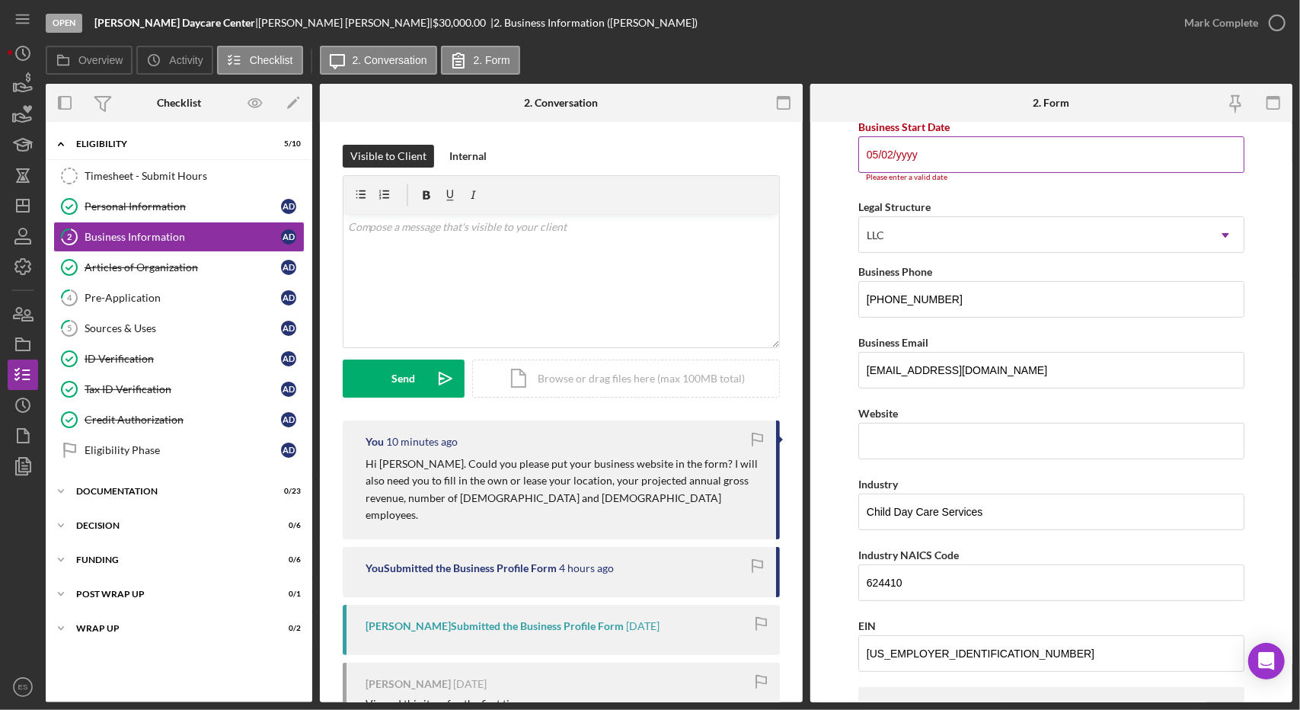
click at [912, 159] on input "05/02/yyyy" at bounding box center [1051, 154] width 386 height 37
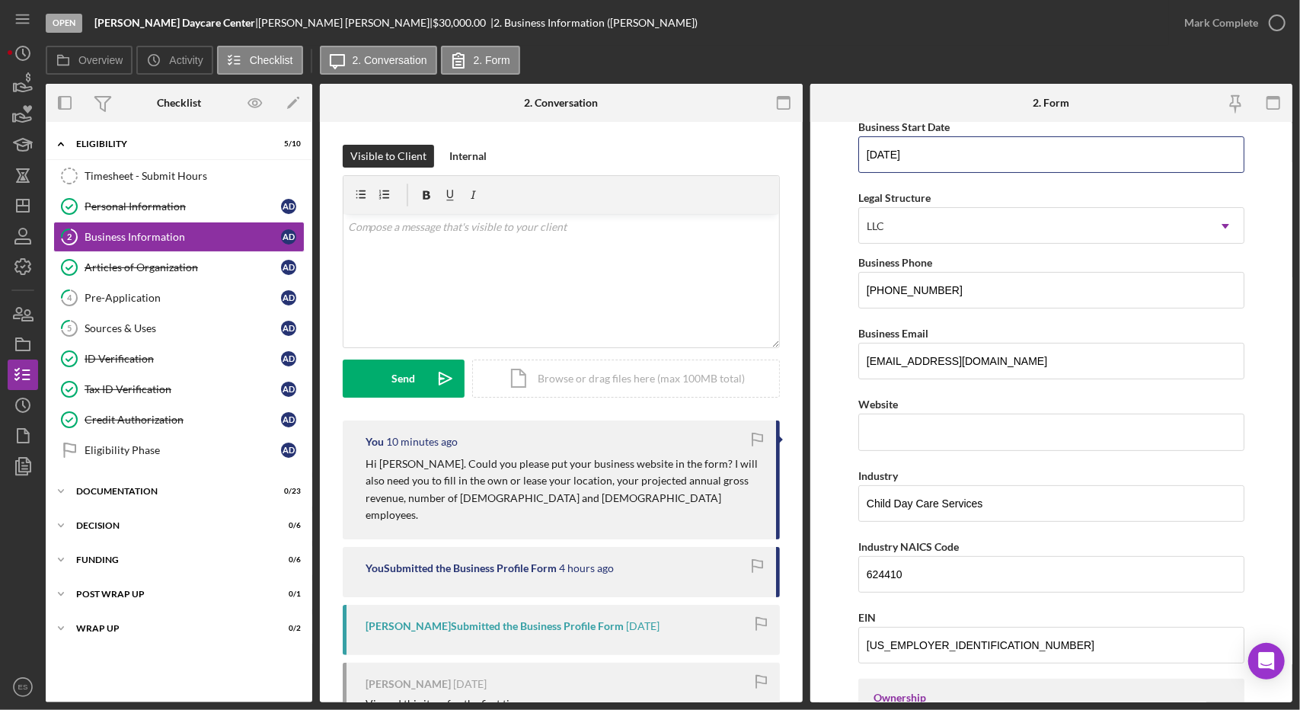
type input "[DATE]"
click at [831, 353] on form "Business Name [PERSON_NAME] Daycare Center DBA Business Start Date [DATE] Legal…" at bounding box center [1051, 412] width 483 height 580
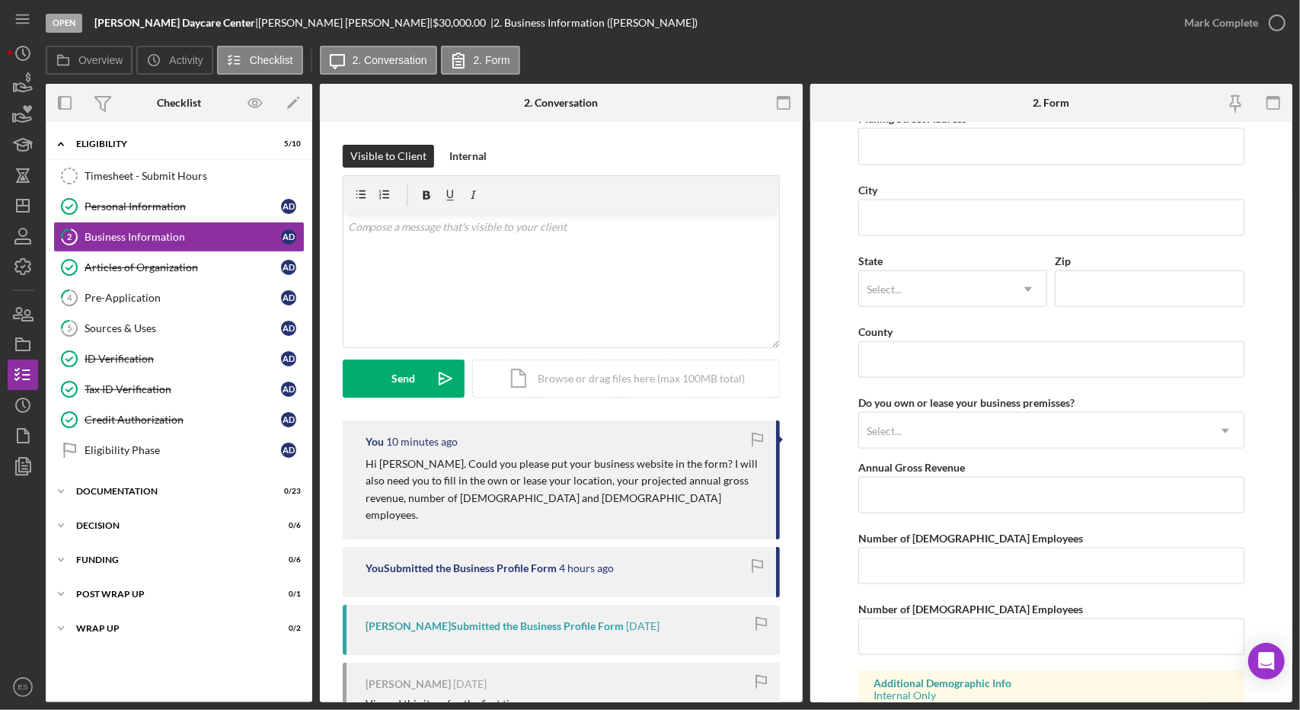
scroll to position [1383, 0]
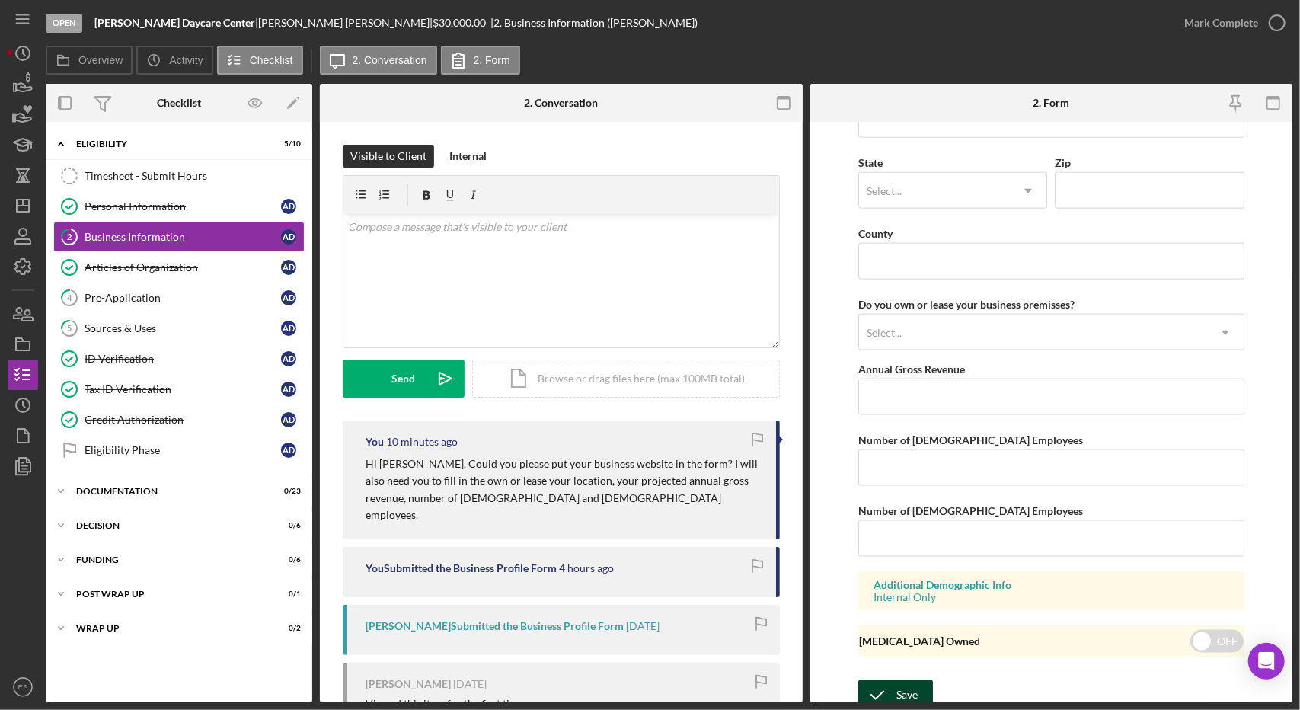
click at [878, 689] on icon "submit" at bounding box center [877, 695] width 38 height 38
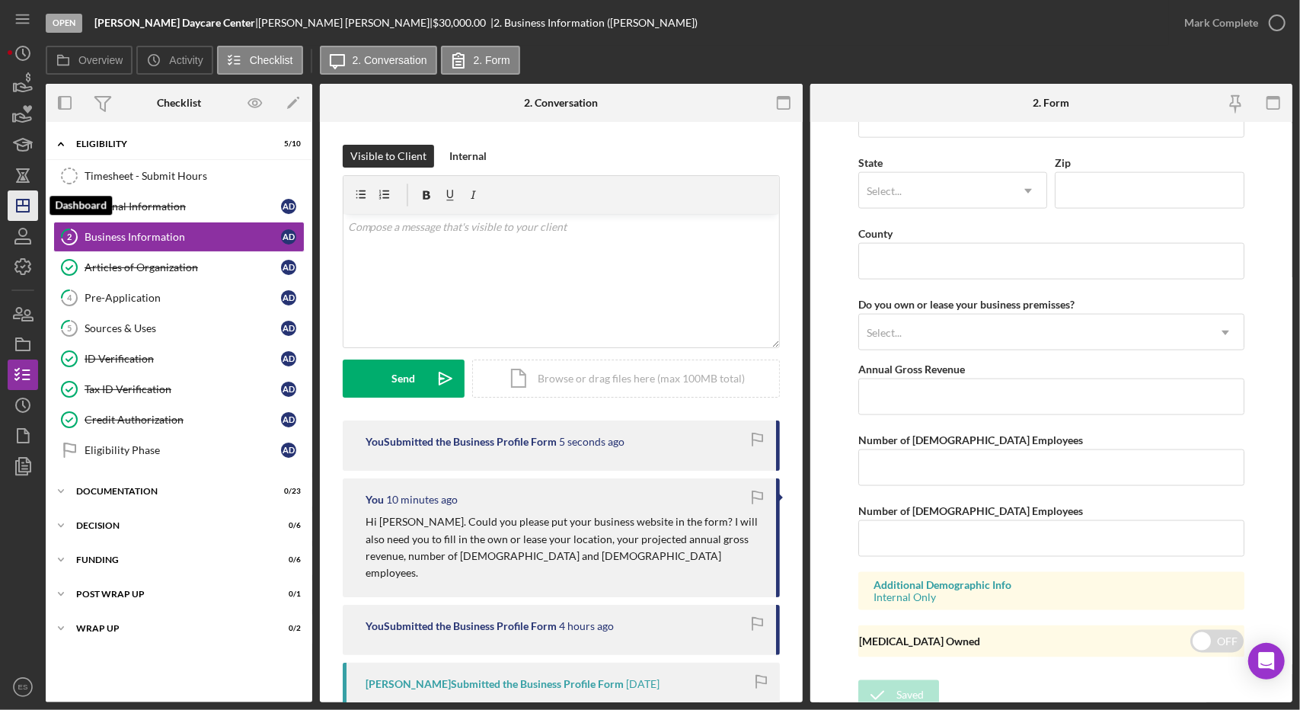
click at [11, 211] on icon "Icon/Dashboard" at bounding box center [23, 206] width 38 height 38
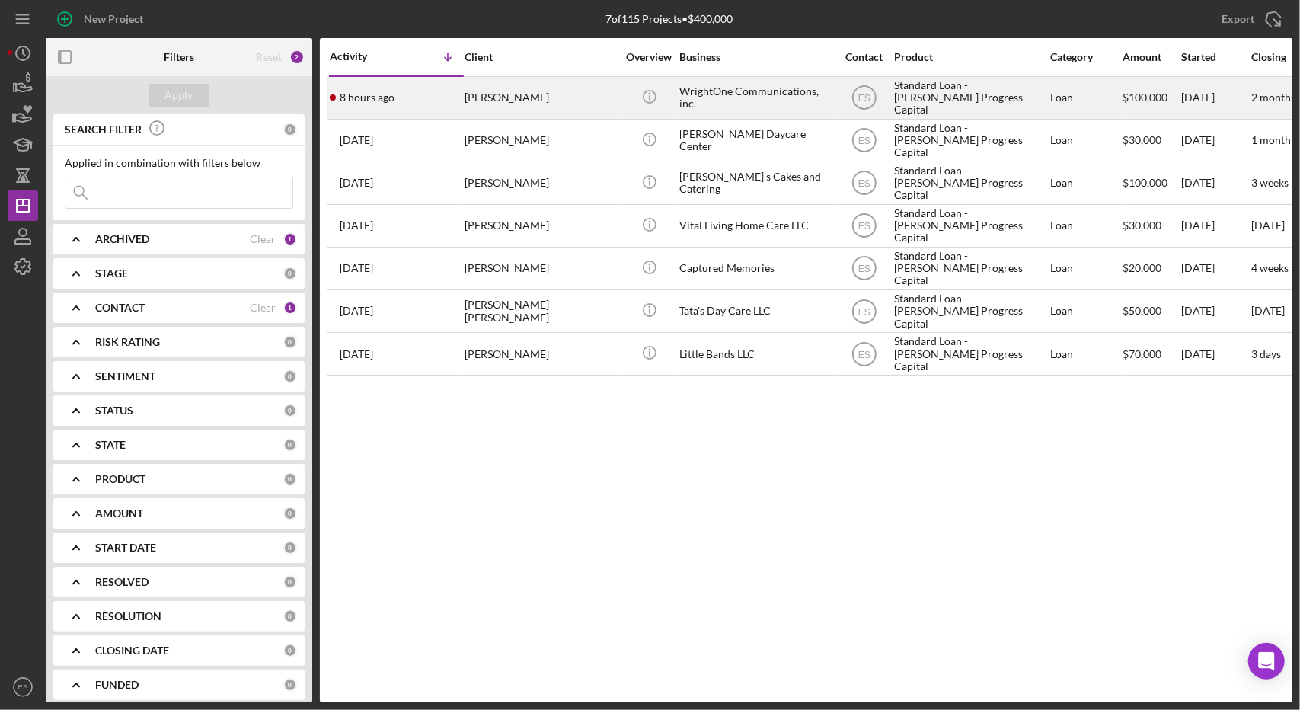
click at [807, 96] on div "WrightOne Communications, inc." at bounding box center [755, 98] width 152 height 40
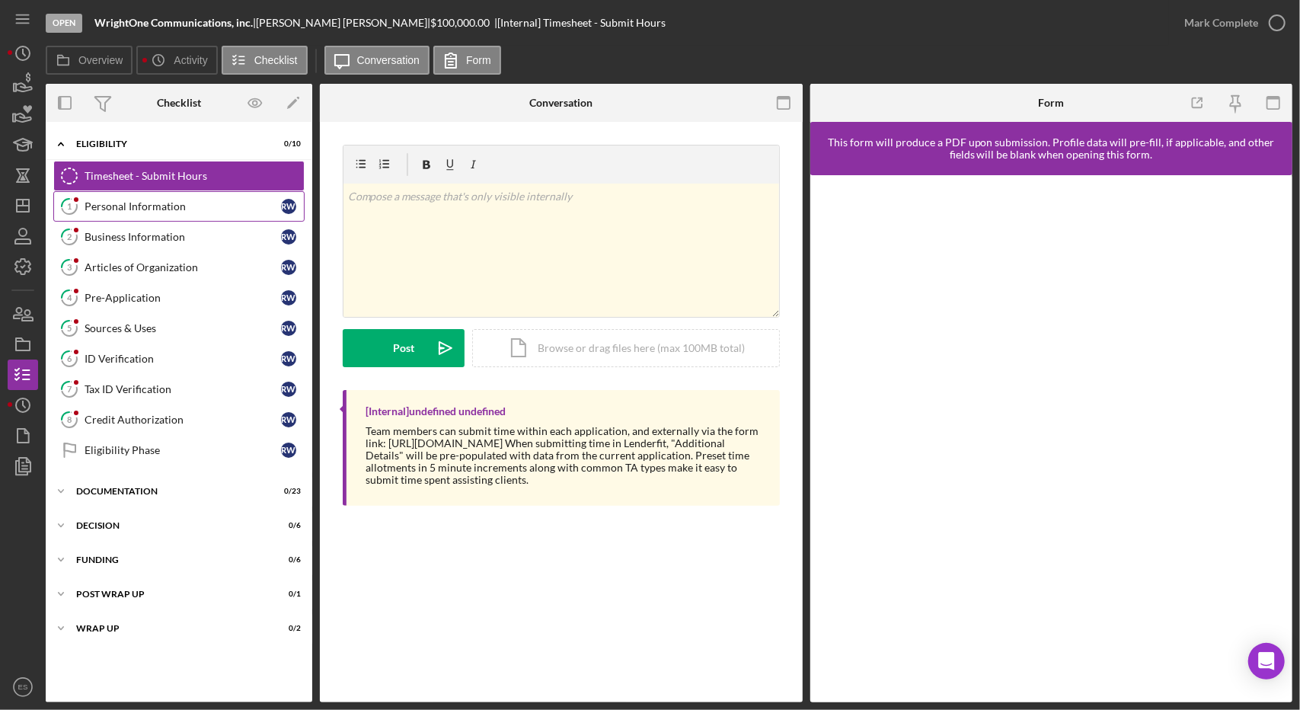
click at [140, 209] on div "Personal Information" at bounding box center [183, 206] width 196 height 12
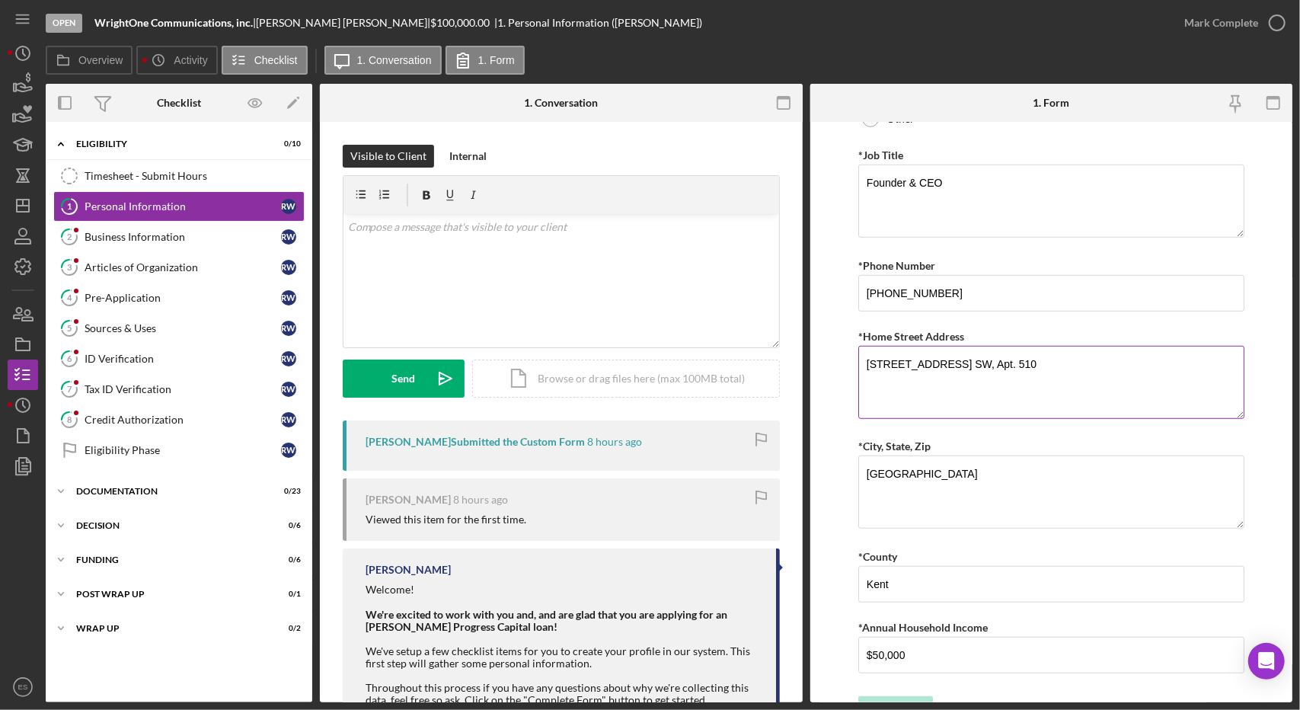
scroll to position [676, 0]
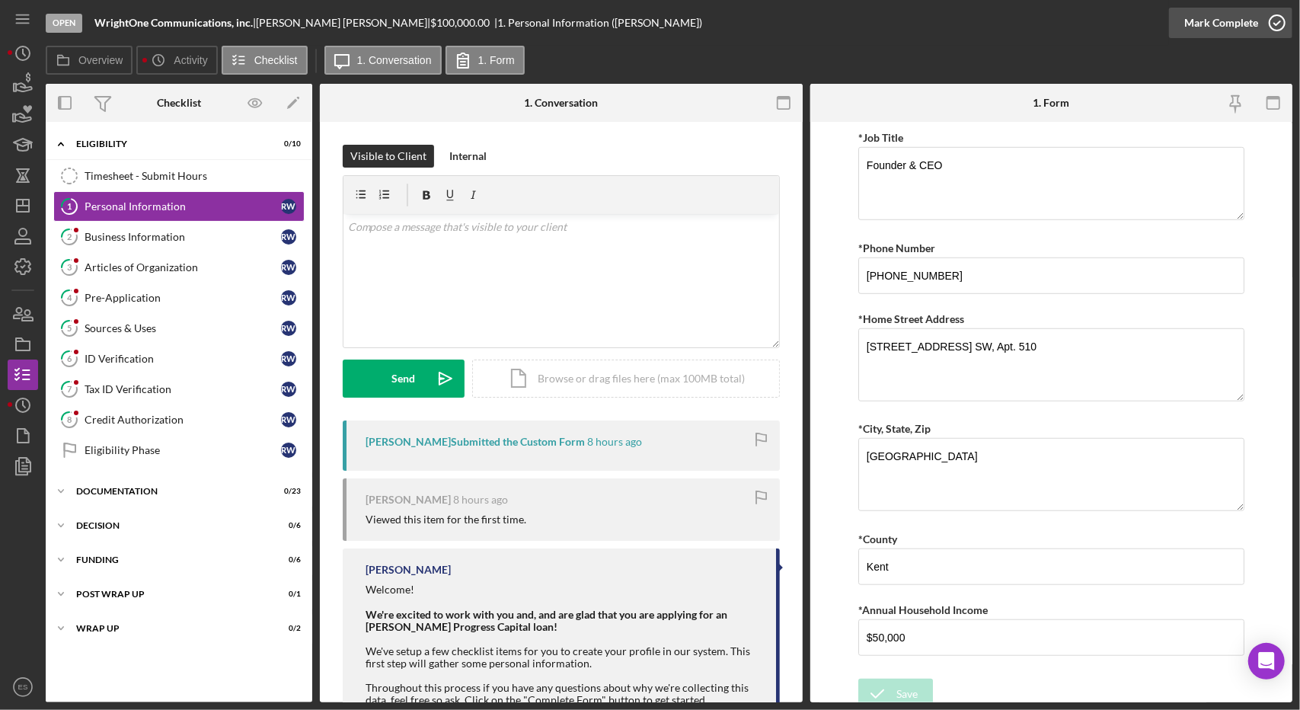
click at [1247, 26] on div "Mark Complete" at bounding box center [1221, 23] width 74 height 30
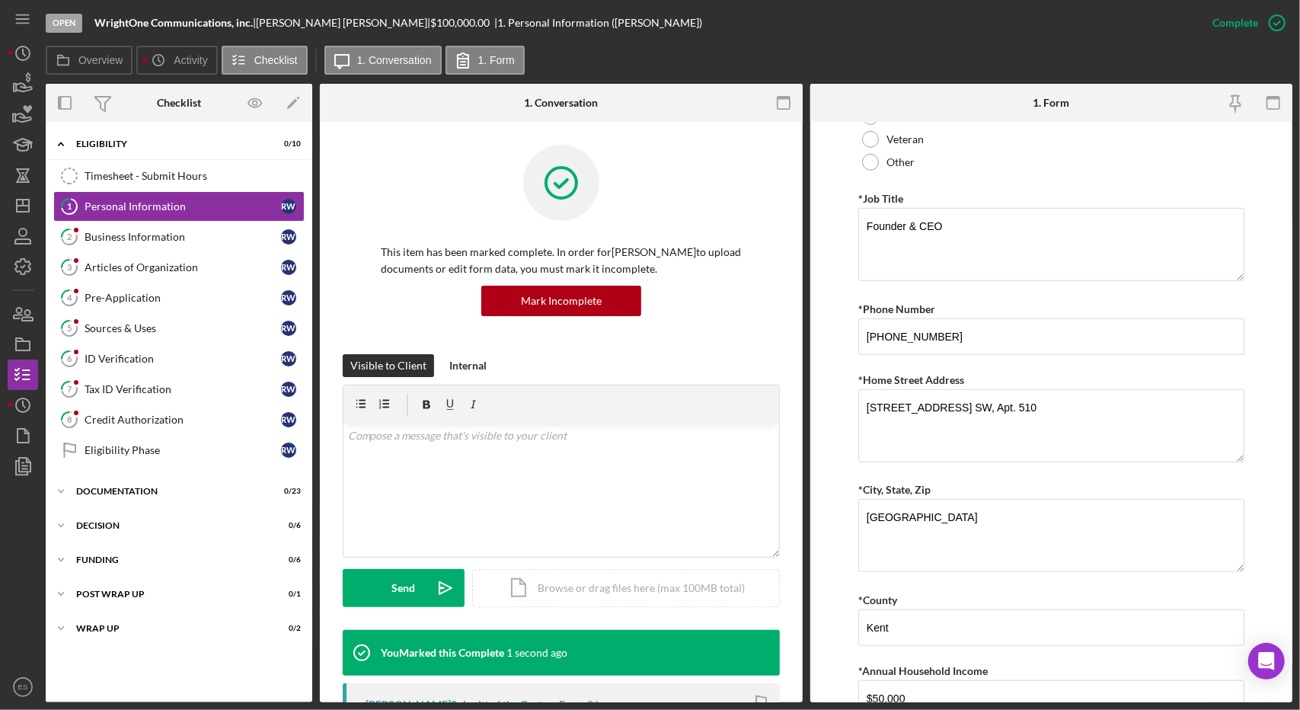
scroll to position [737, 0]
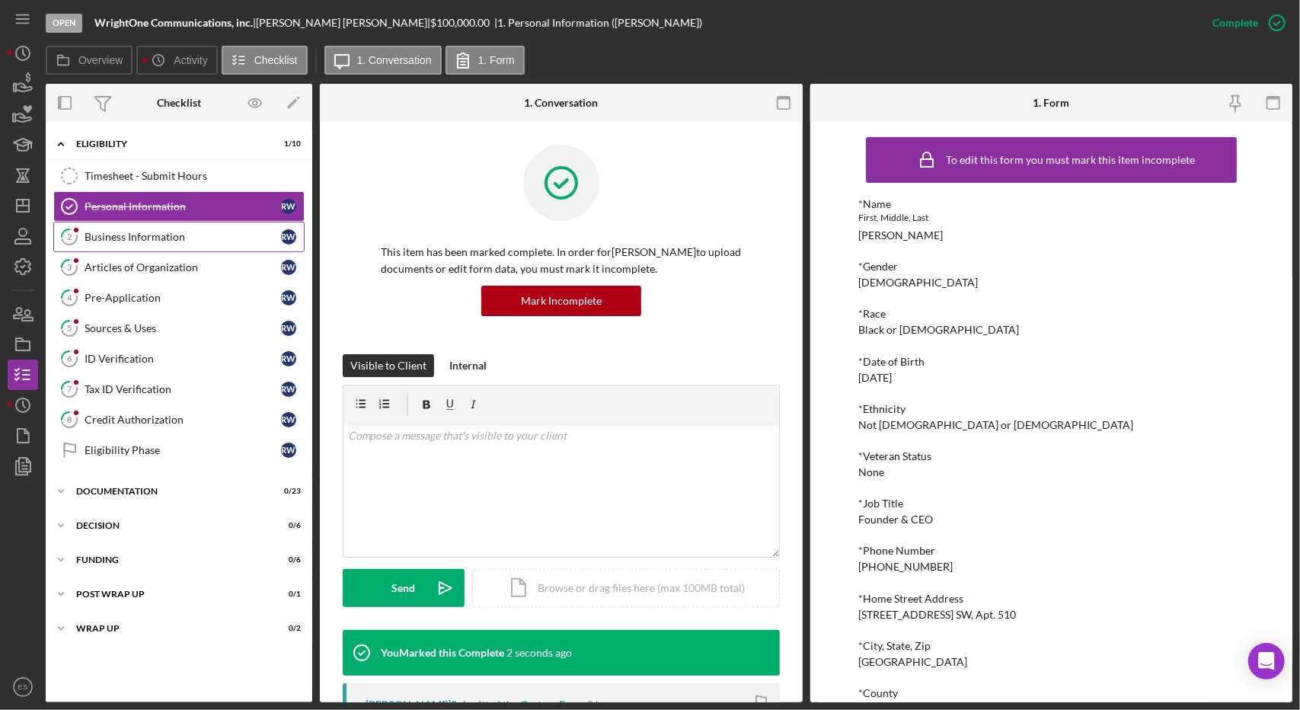
click at [180, 233] on div "Business Information" at bounding box center [183, 237] width 196 height 12
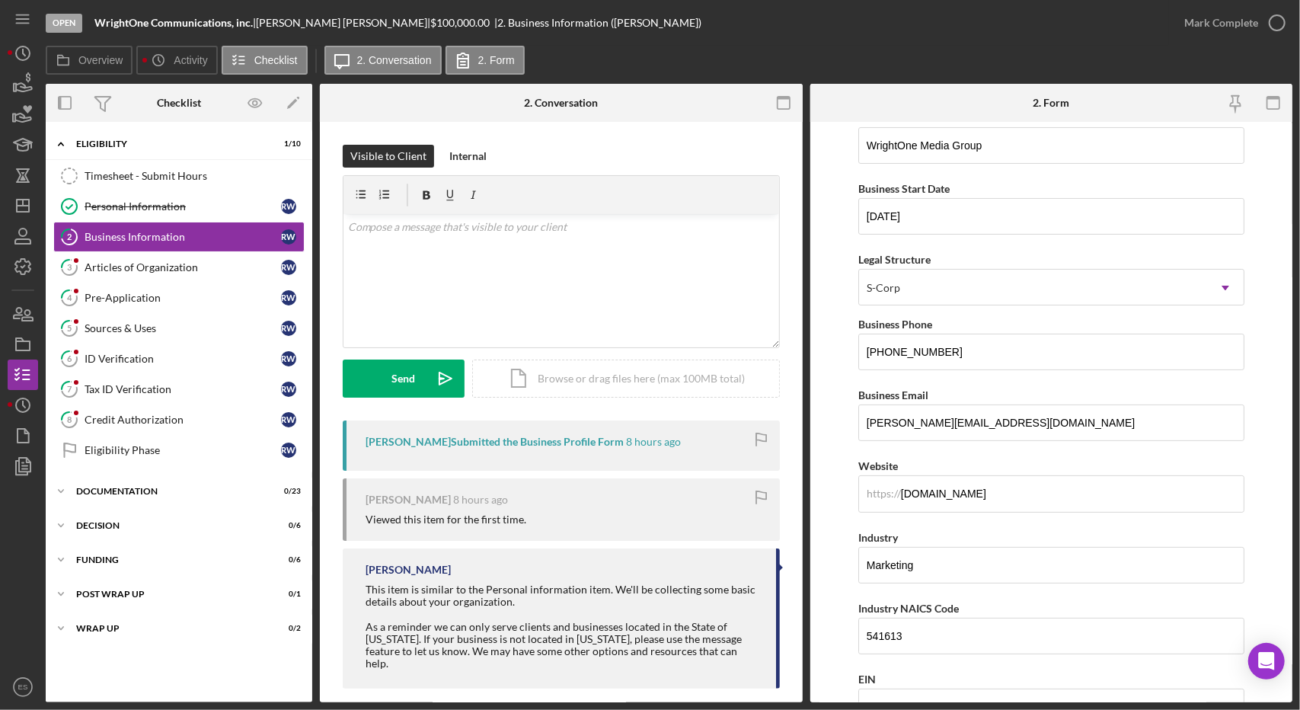
scroll to position [105, 0]
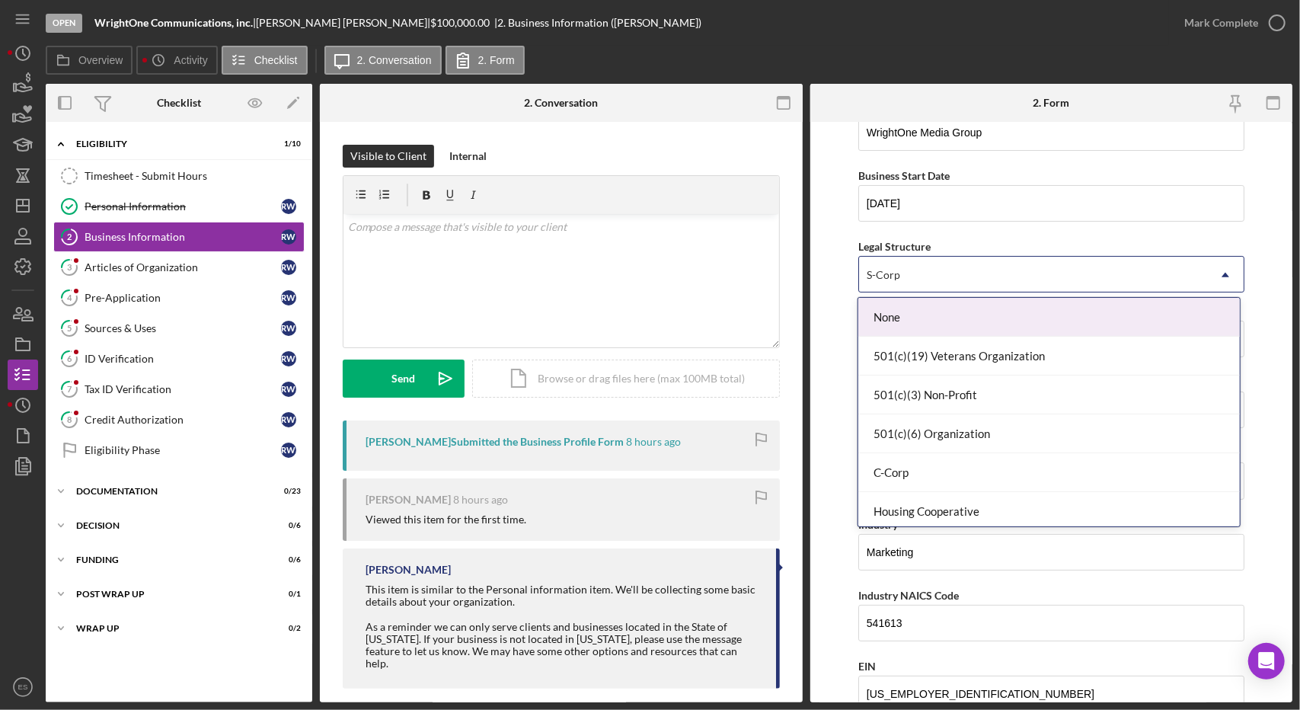
click at [912, 284] on div "S-Corp" at bounding box center [1033, 274] width 348 height 35
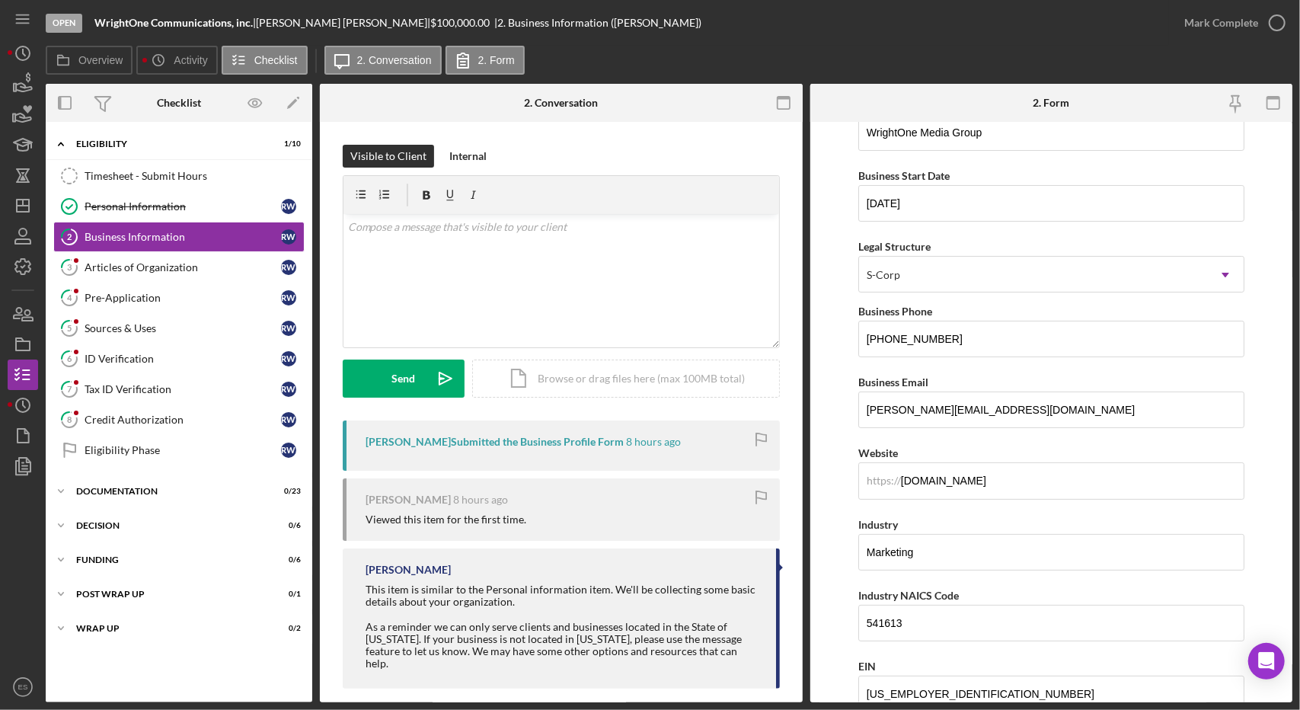
click at [830, 286] on form "Business Name WrightOne Communications, inc. DBA WrightOne Media Group Business…" at bounding box center [1051, 412] width 483 height 580
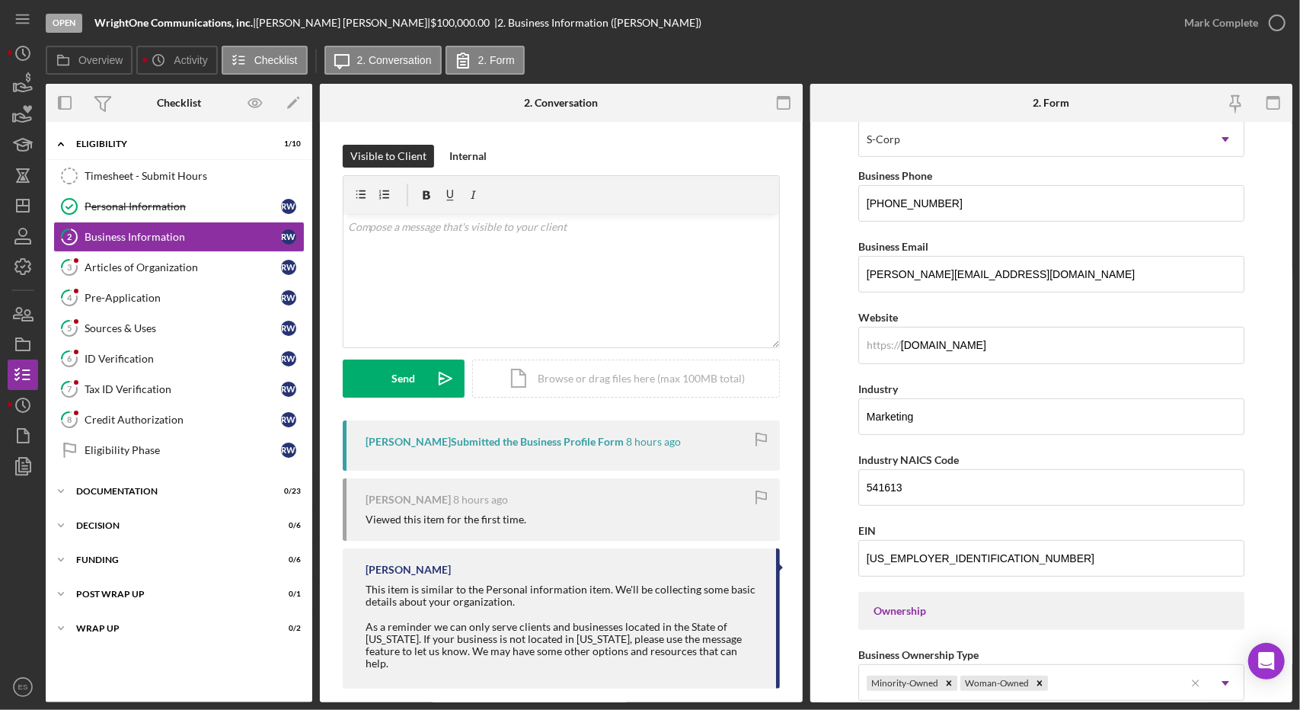
scroll to position [244, 0]
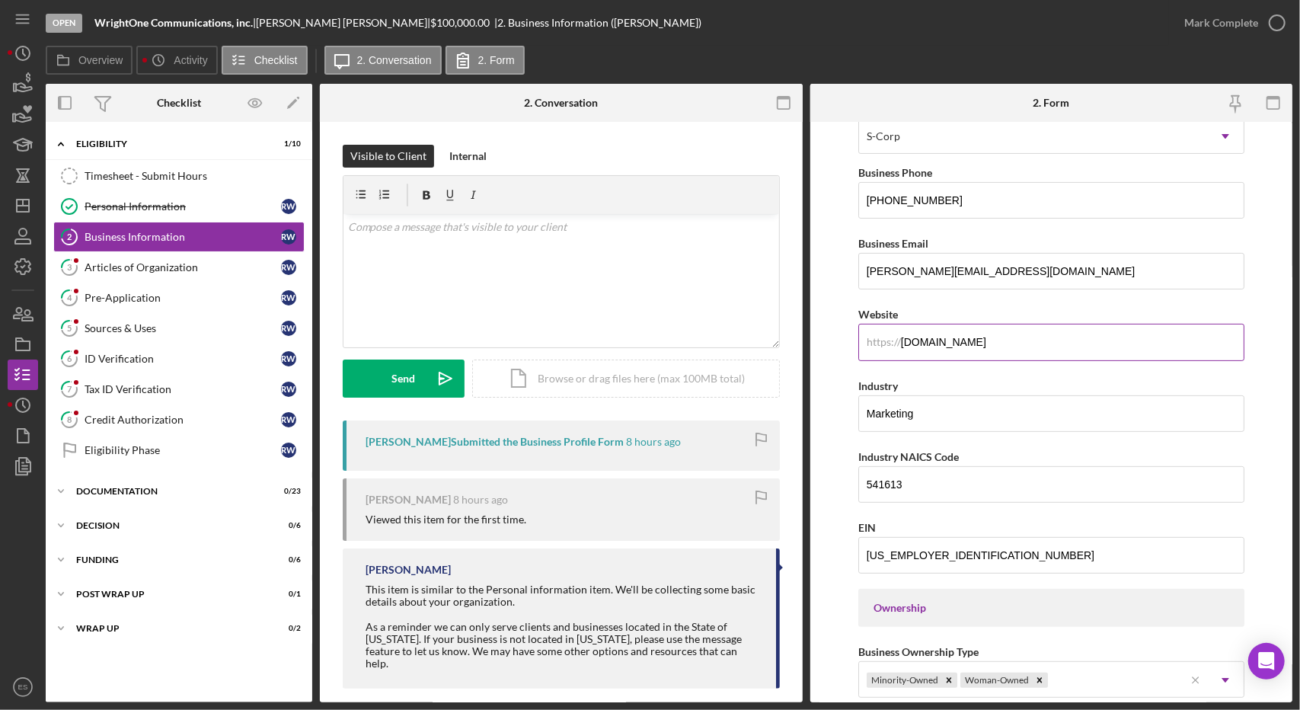
click at [1043, 351] on input "[DOMAIN_NAME]" at bounding box center [1051, 342] width 386 height 37
click at [826, 451] on form "Business Name WrightOne Communications, inc. DBA WrightOne Media Group Business…" at bounding box center [1051, 412] width 483 height 580
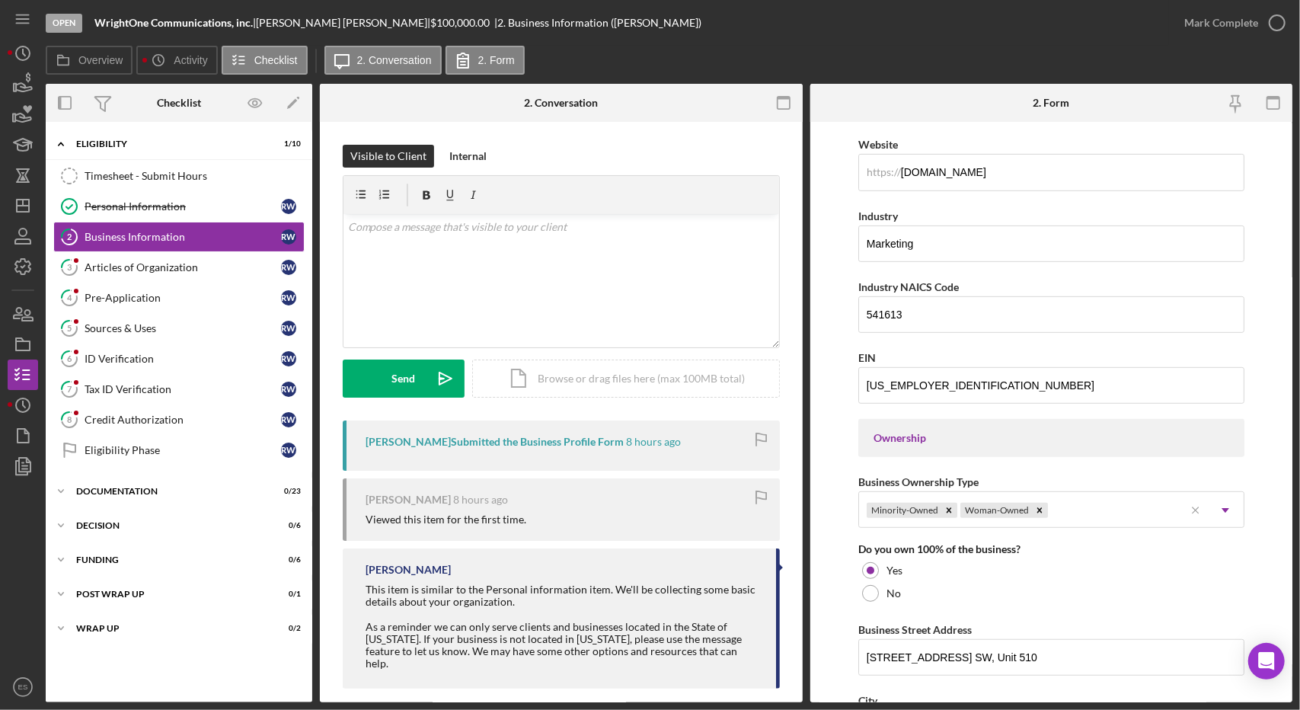
scroll to position [413, 0]
click at [832, 417] on form "Business Name WrightOne Communications, inc. DBA WrightOne Media Group Business…" at bounding box center [1051, 412] width 483 height 580
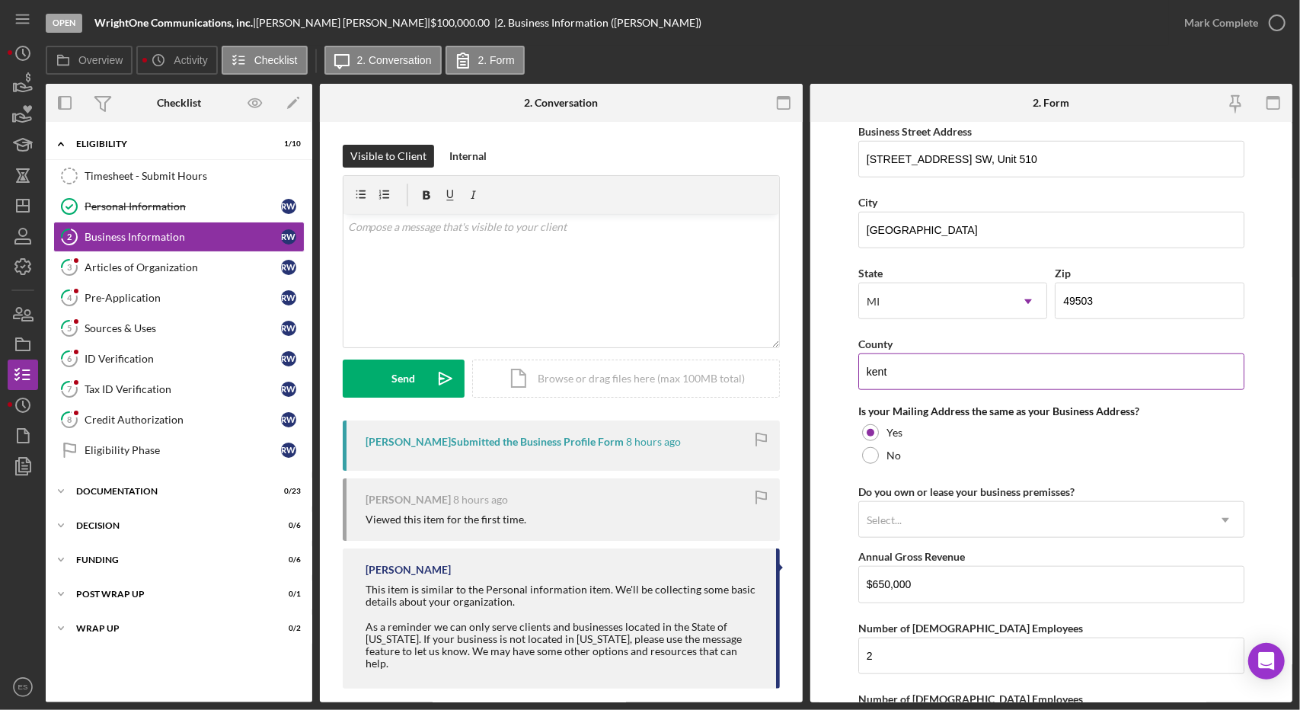
scroll to position [912, 0]
click at [873, 362] on input "kent" at bounding box center [1051, 371] width 386 height 37
type input "Kent"
click at [816, 410] on form "Business Name WrightOne Communications, inc. DBA WrightOne Media Group Business…" at bounding box center [1051, 412] width 483 height 580
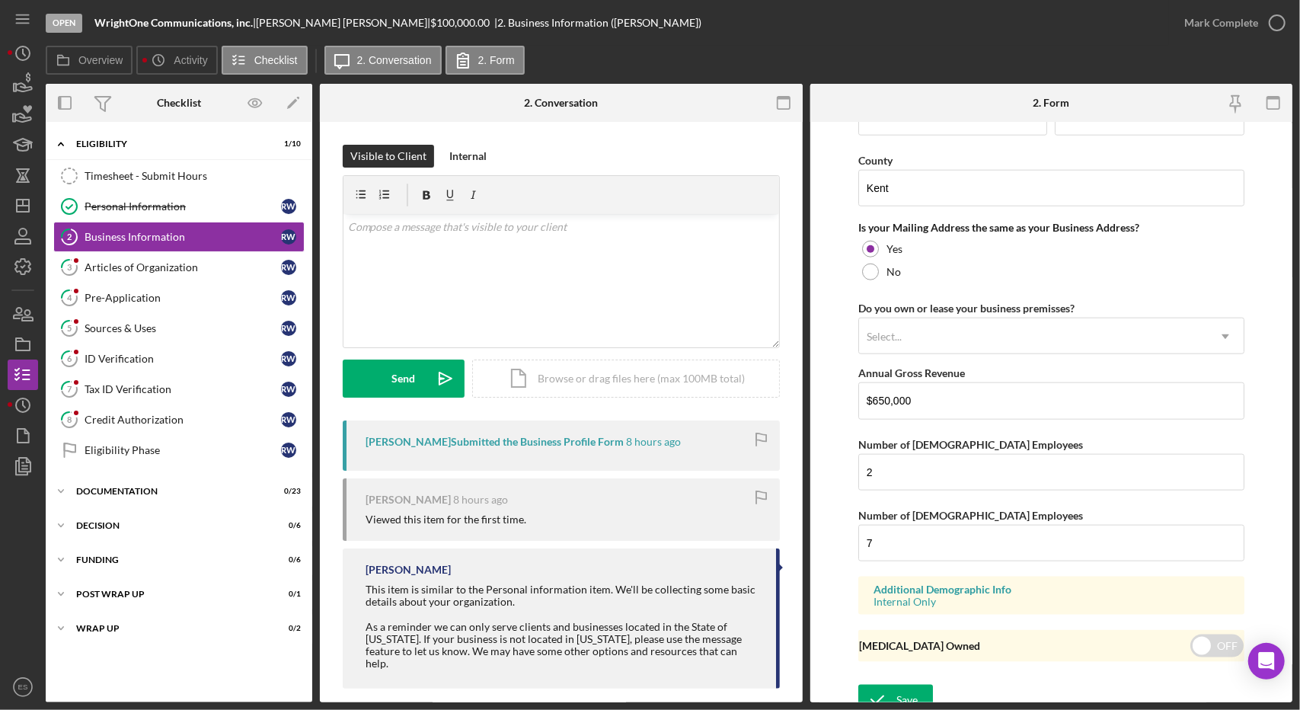
scroll to position [1101, 0]
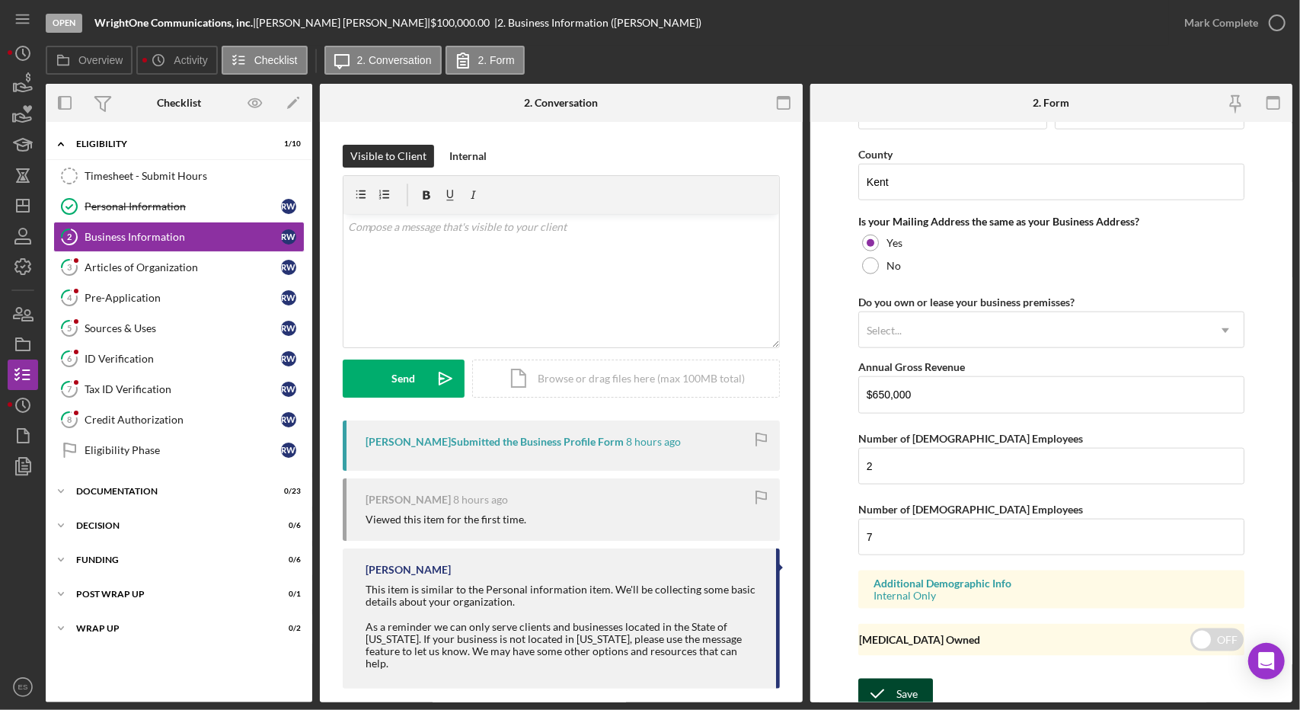
click at [893, 685] on icon "submit" at bounding box center [877, 694] width 38 height 38
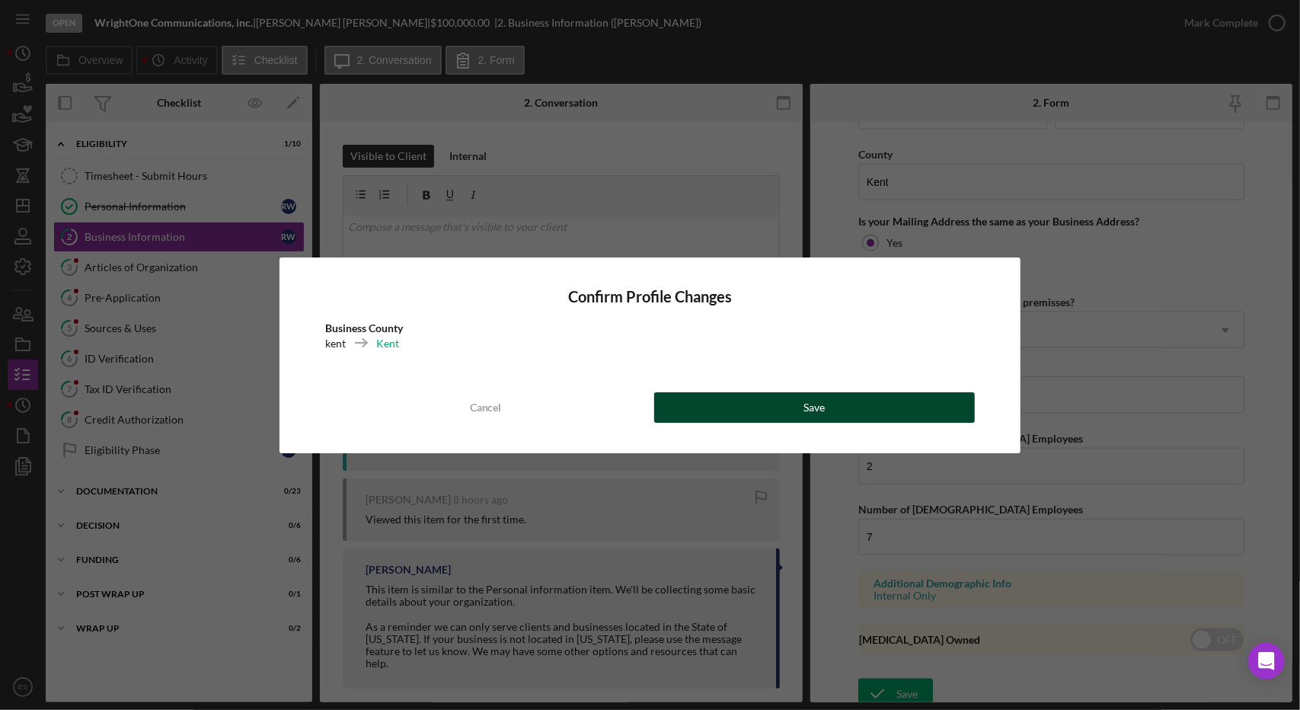
click at [736, 405] on button "Save" at bounding box center [814, 407] width 321 height 30
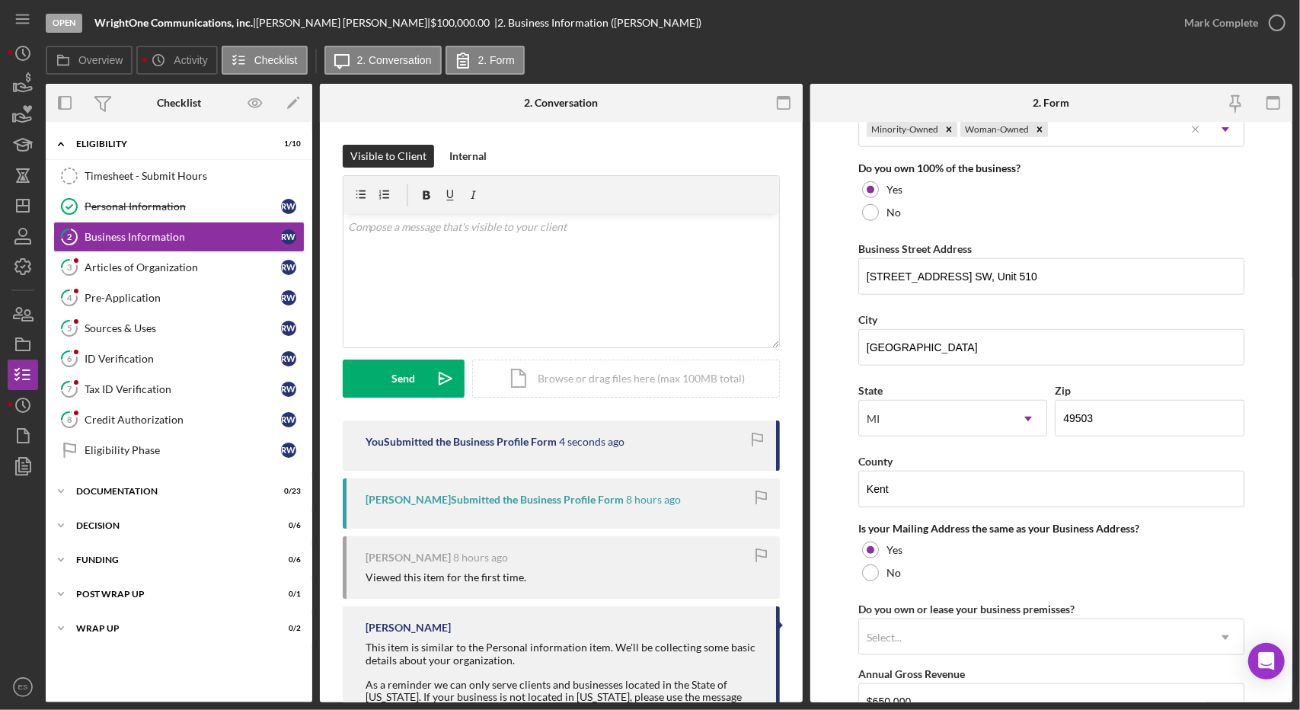
scroll to position [793, 0]
click at [1034, 262] on input "[STREET_ADDRESS] SW, Unit 510" at bounding box center [1051, 278] width 386 height 37
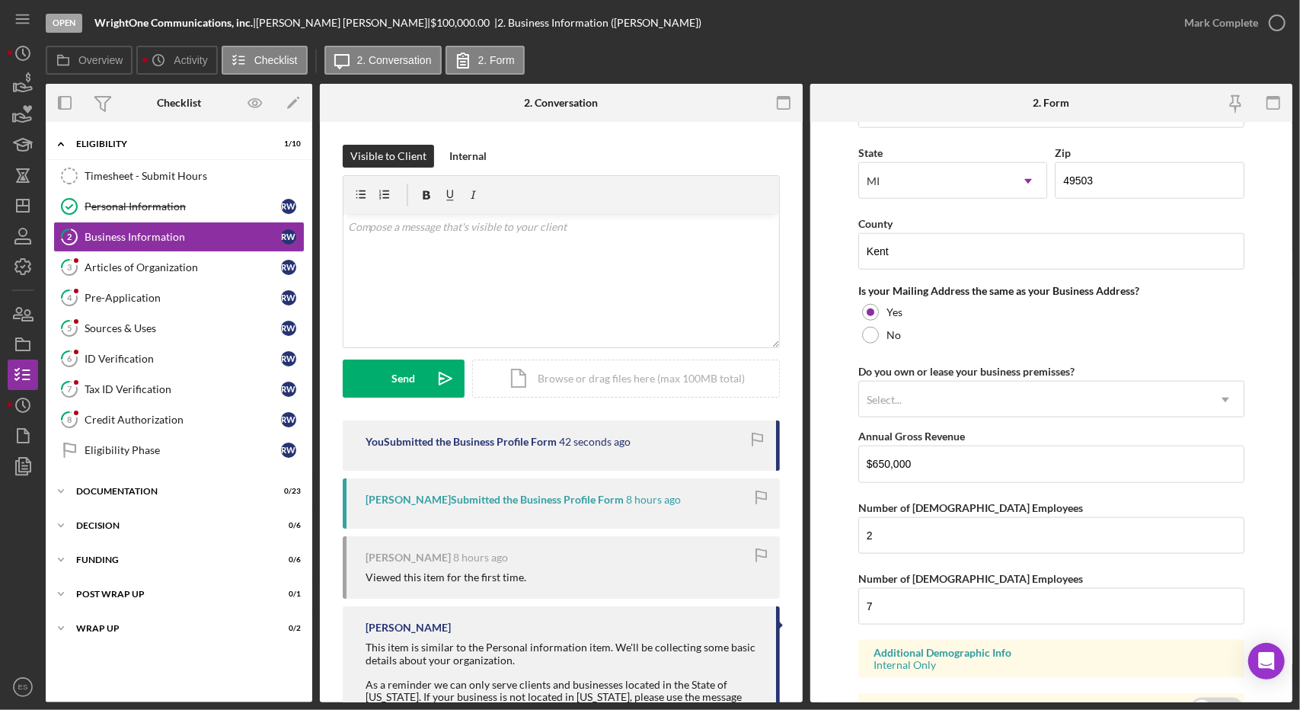
scroll to position [1101, 0]
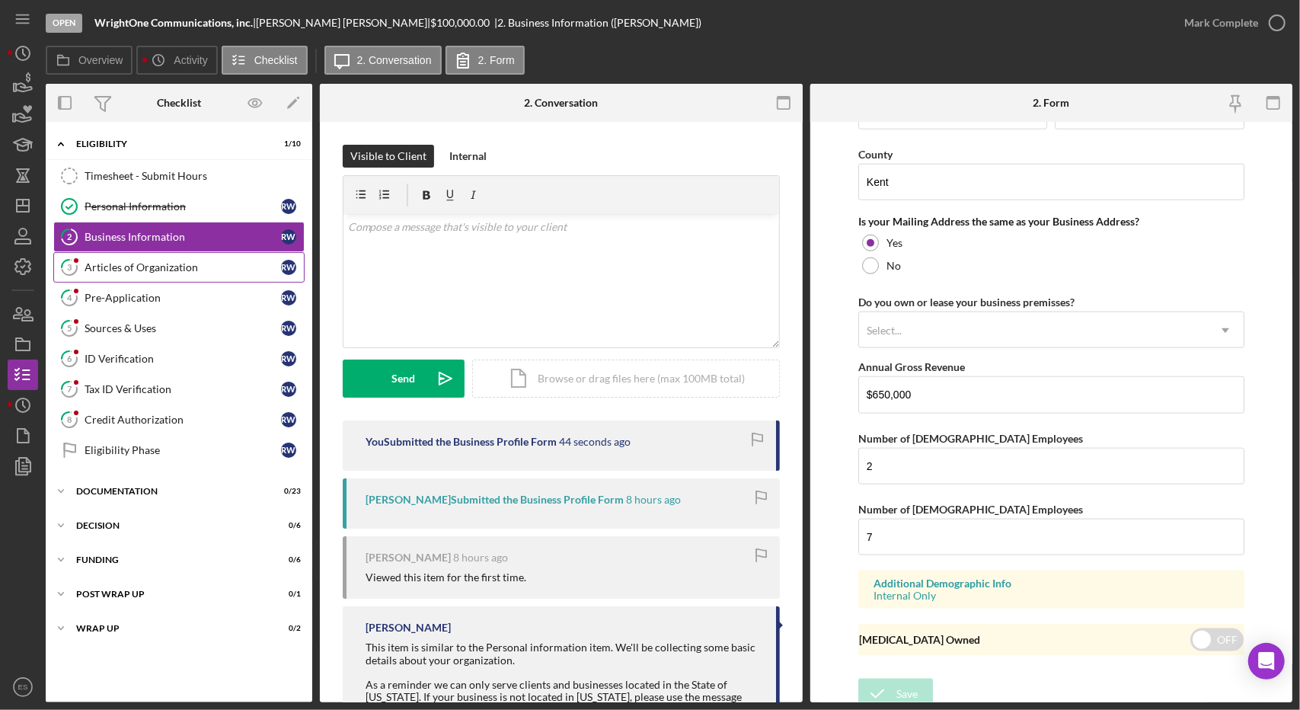
click at [166, 273] on link "3 Articles of Organization R W" at bounding box center [178, 267] width 251 height 30
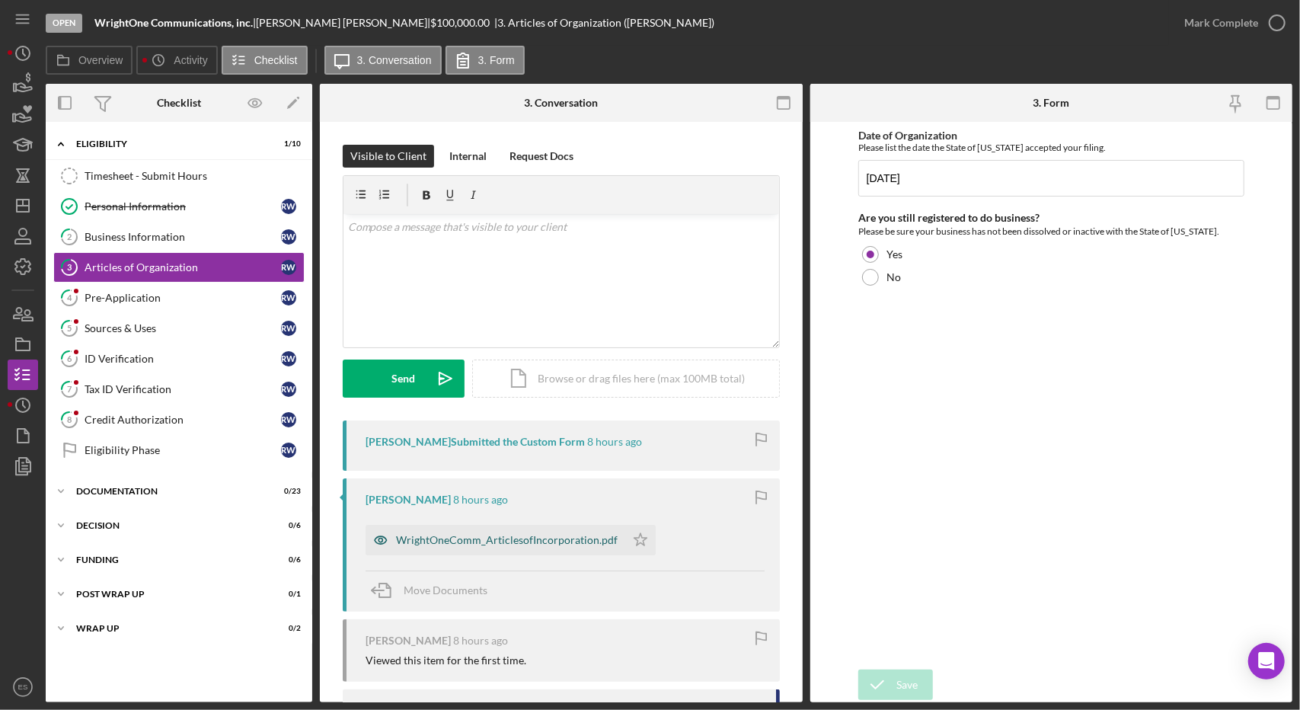
click at [565, 551] on div "WrightOneComm_ArticlesofIncorporation.pdf" at bounding box center [496, 540] width 260 height 30
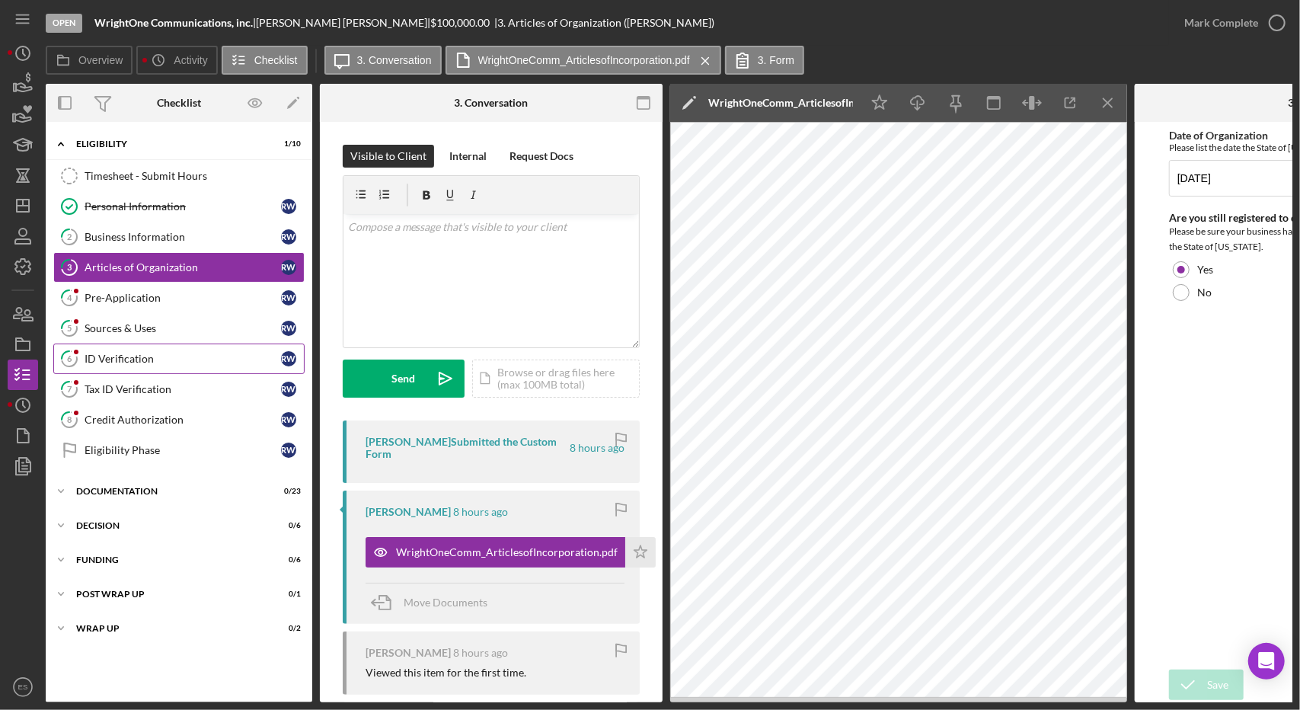
click at [140, 355] on div "ID Verification" at bounding box center [183, 359] width 196 height 12
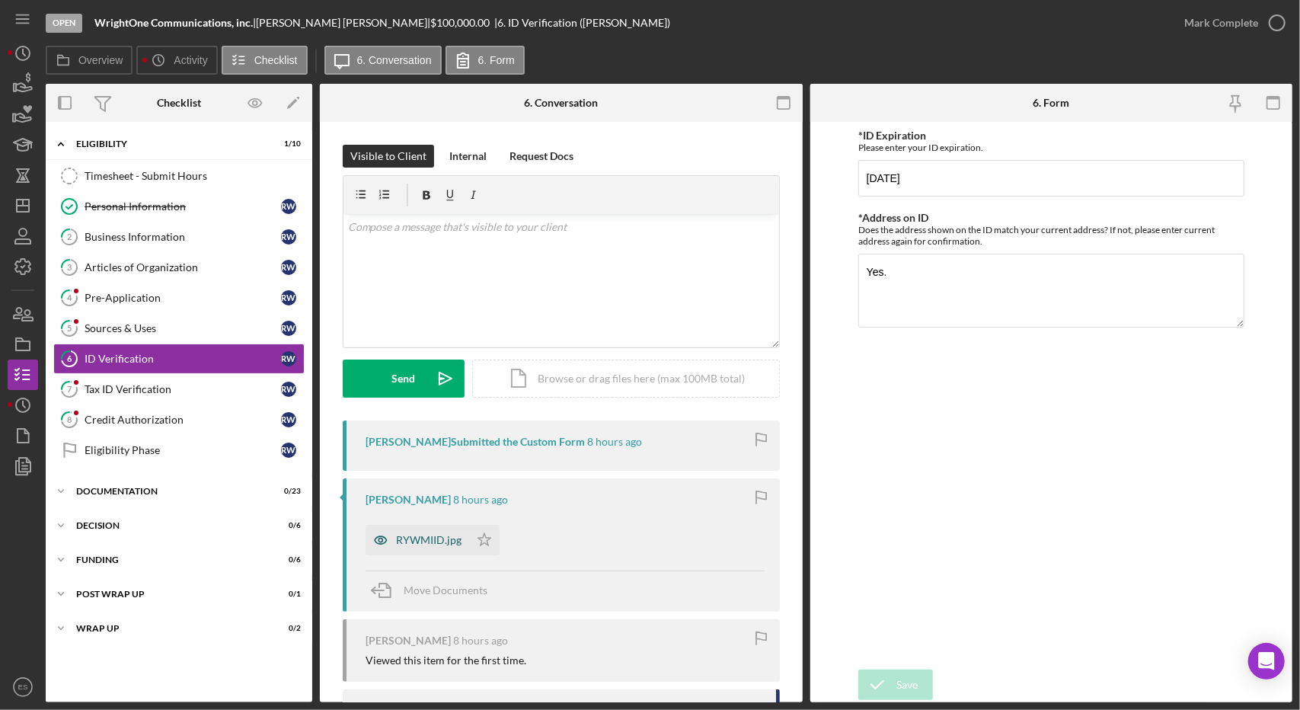
click at [429, 541] on div "RYWMIID.jpg" at bounding box center [428, 540] width 65 height 12
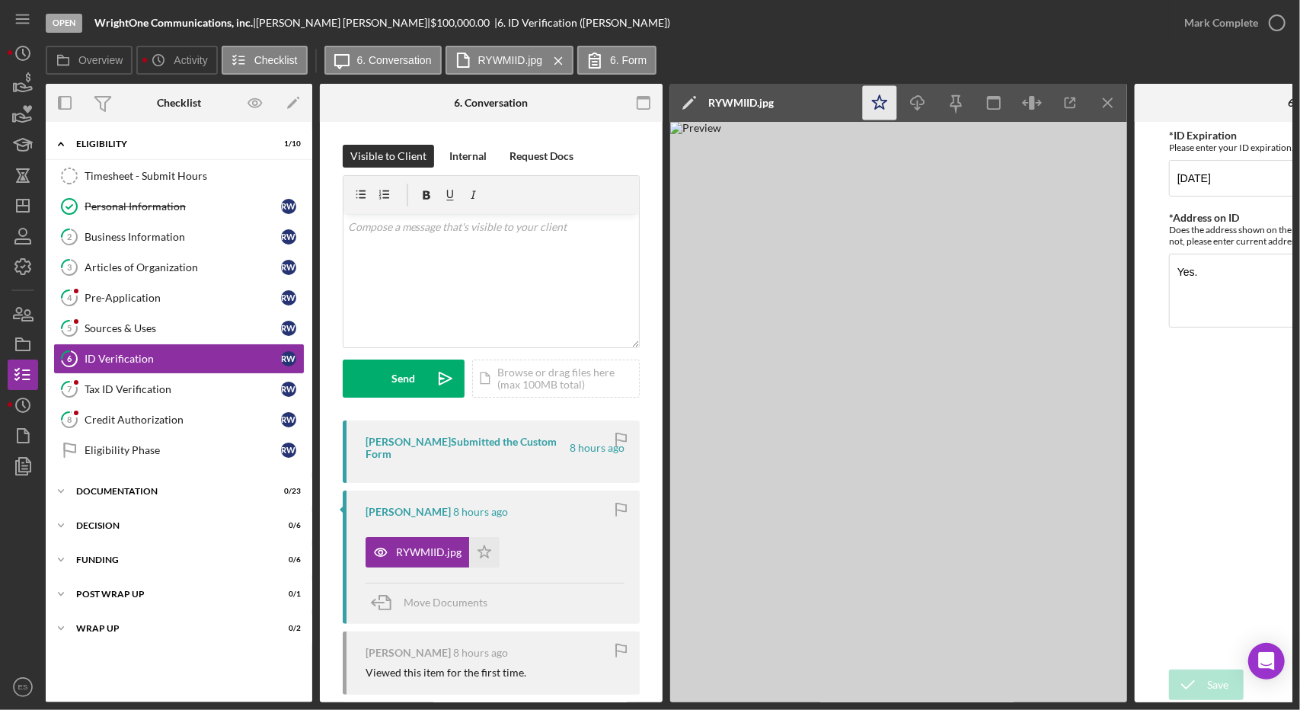
click at [881, 106] on icon "Icon/Star" at bounding box center [880, 103] width 34 height 34
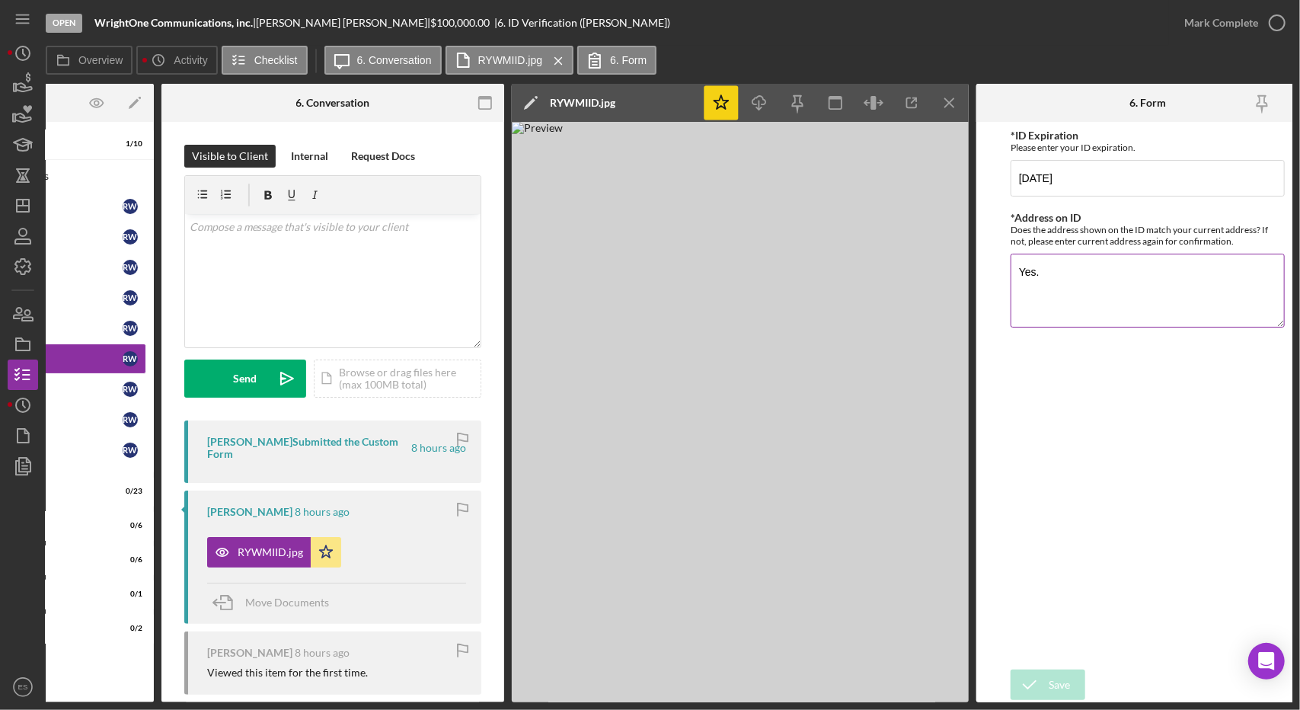
scroll to position [0, 165]
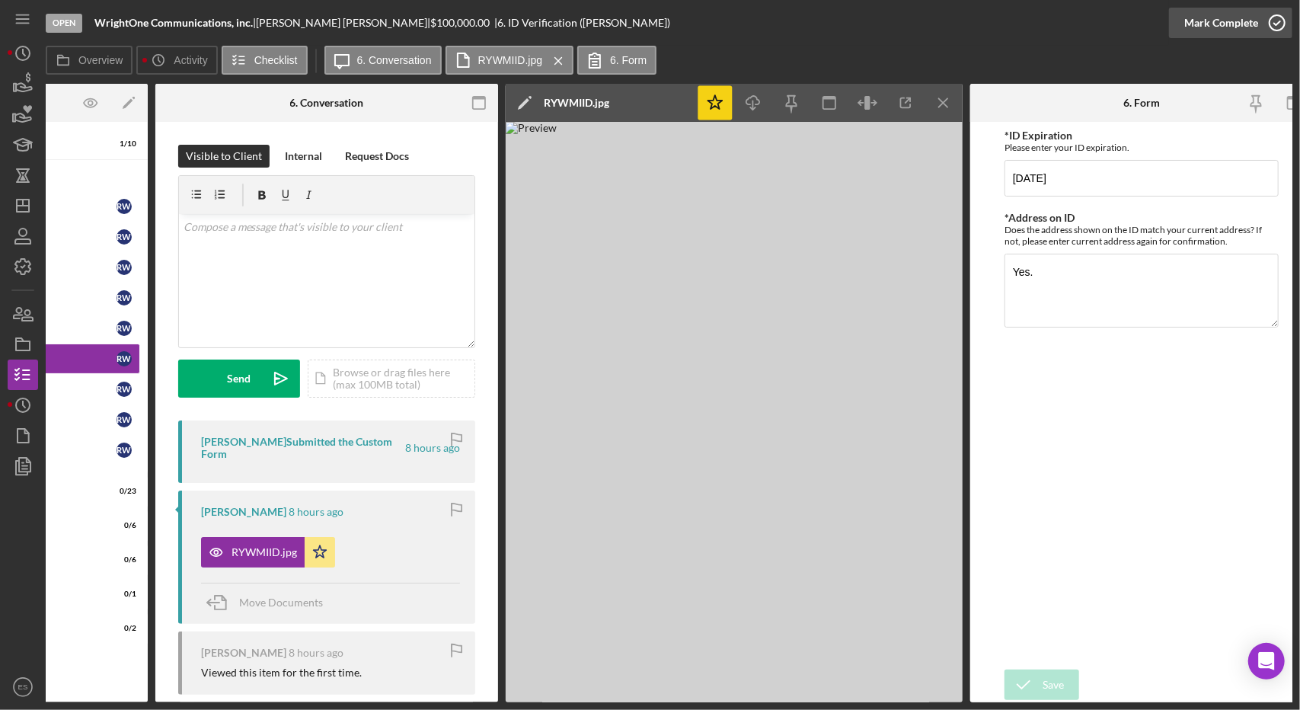
click at [1257, 21] on button "Mark Complete" at bounding box center [1230, 23] width 123 height 30
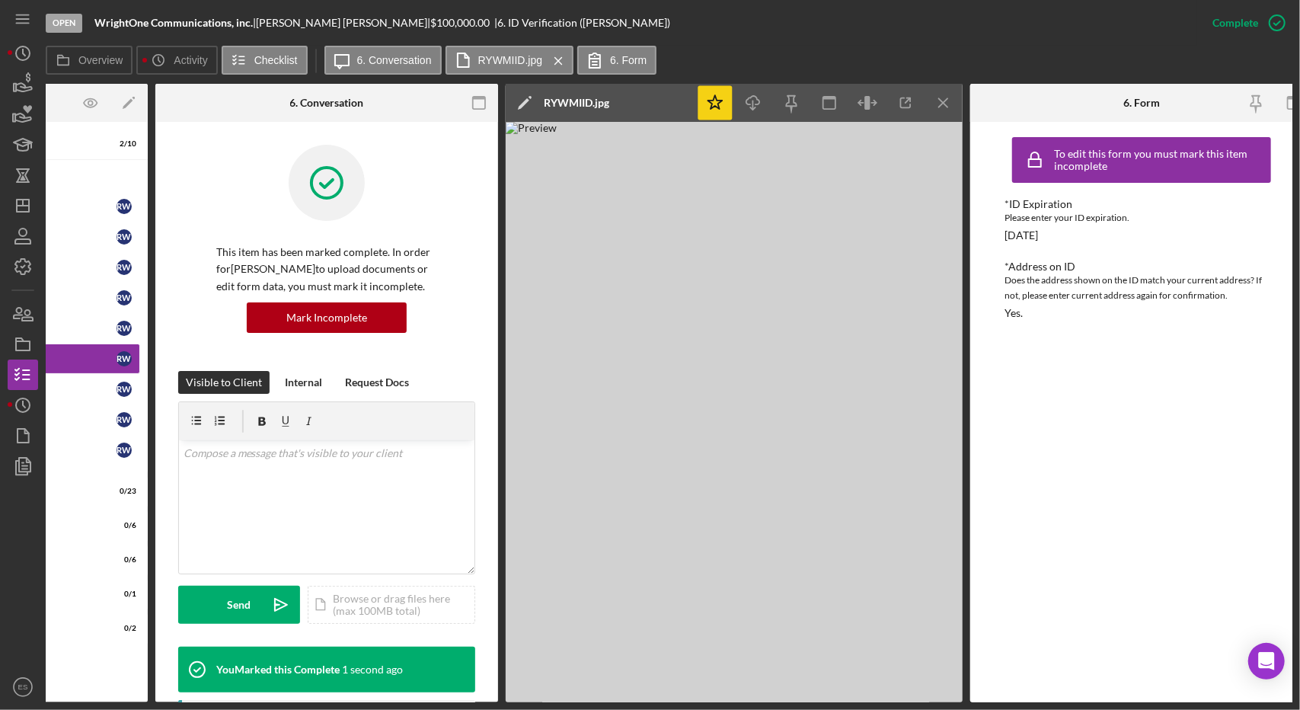
scroll to position [0, 0]
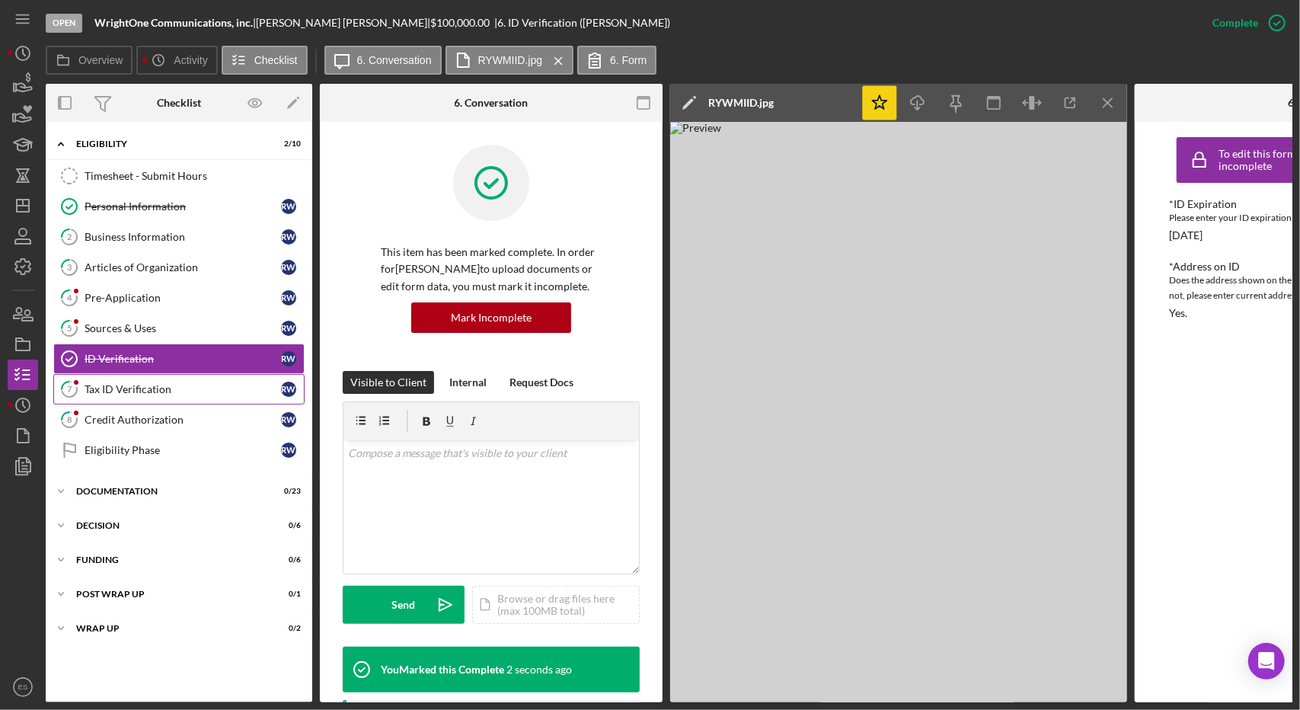
click at [105, 391] on div "Tax ID Verification" at bounding box center [183, 389] width 196 height 12
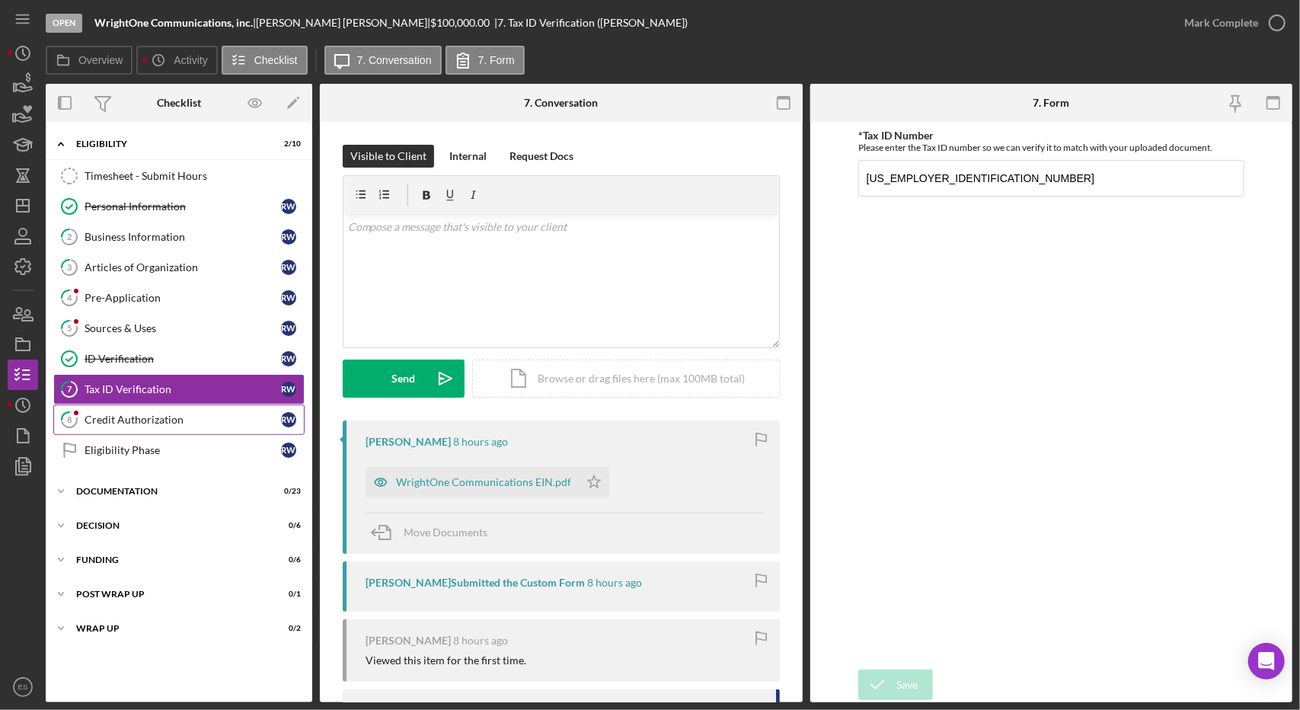
click at [210, 404] on link "8 Credit Authorization R W" at bounding box center [178, 419] width 251 height 30
